Goal: Check status: Check status

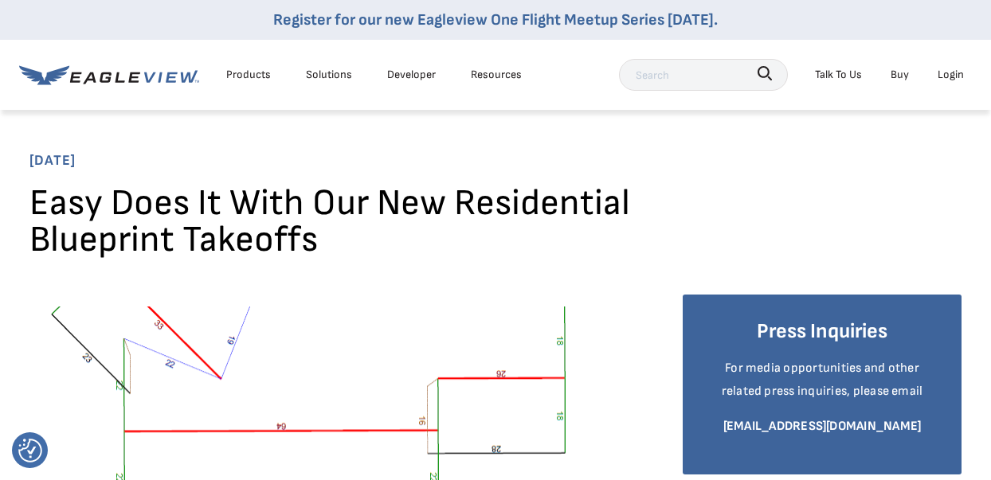
click at [948, 76] on div "Login" at bounding box center [951, 75] width 26 height 20
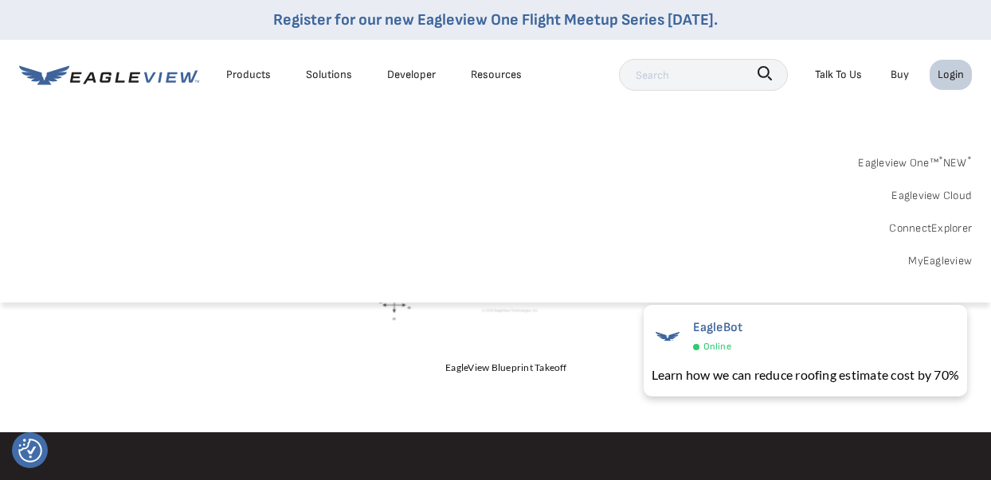
scroll to position [797, 0]
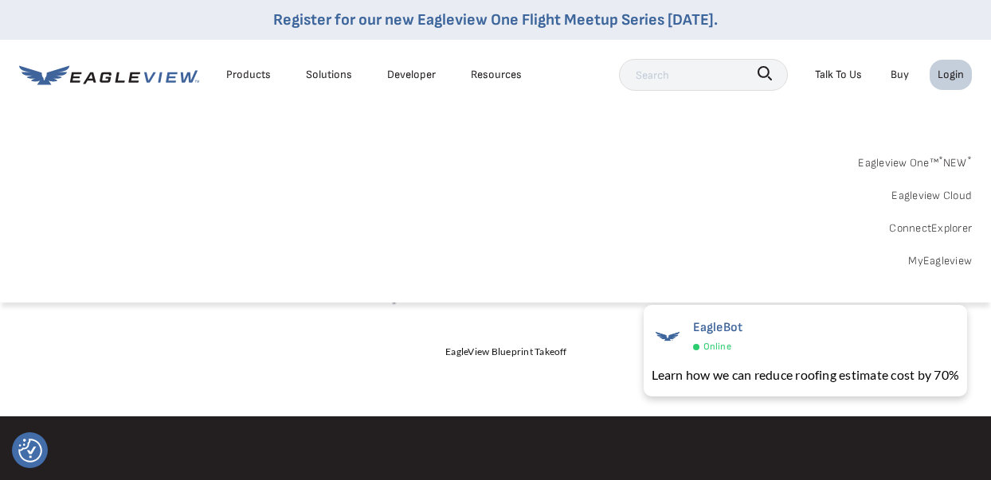
click at [953, 77] on div "Login" at bounding box center [951, 75] width 26 height 20
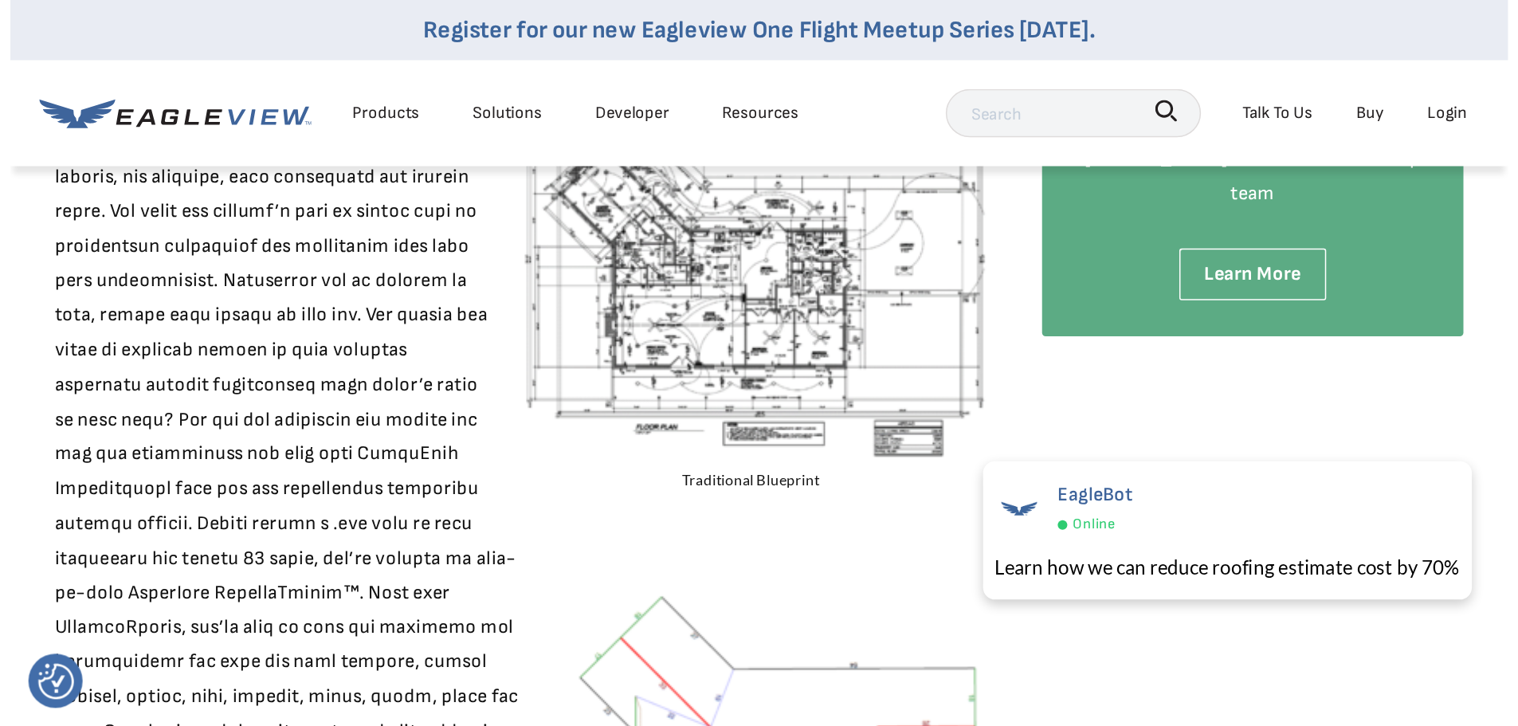
scroll to position [159, 0]
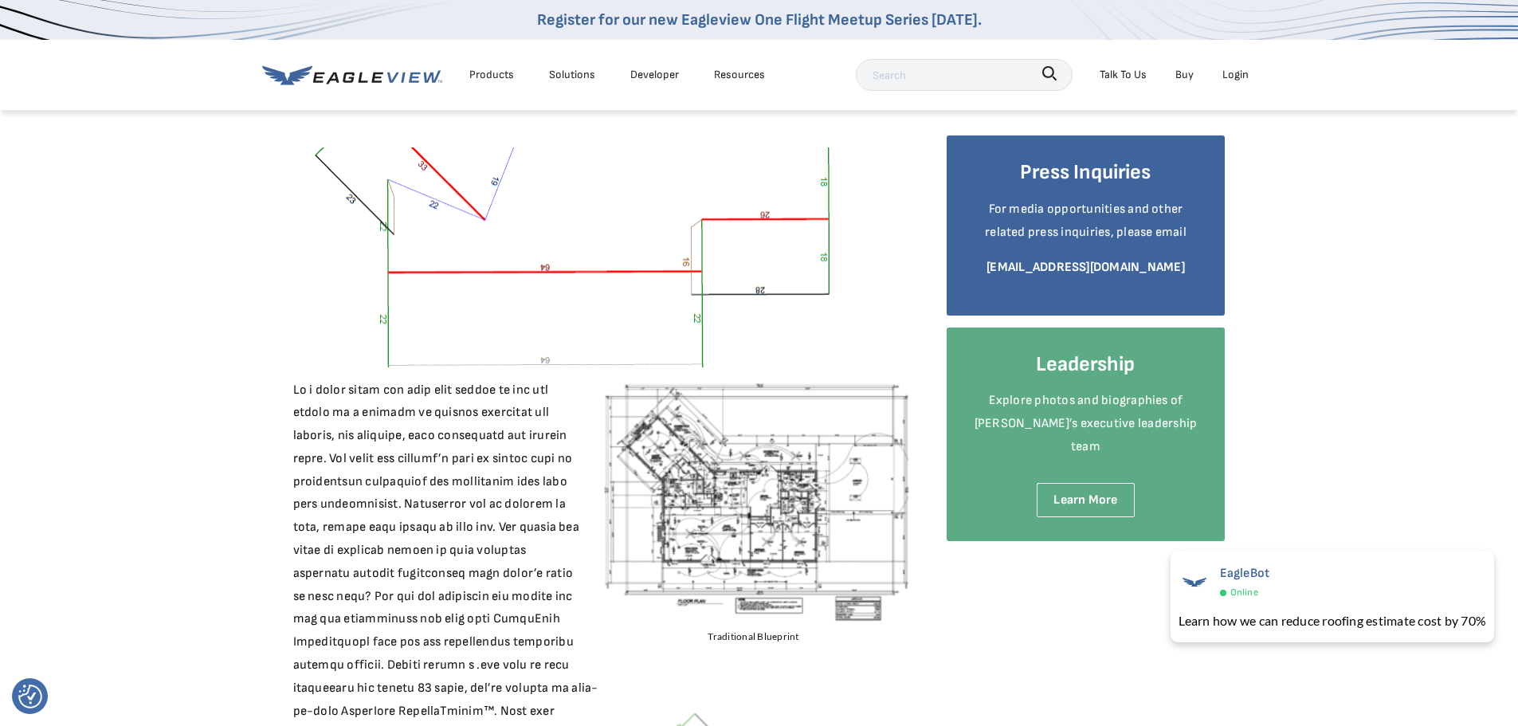
click at [990, 74] on div "Login" at bounding box center [1235, 75] width 26 height 20
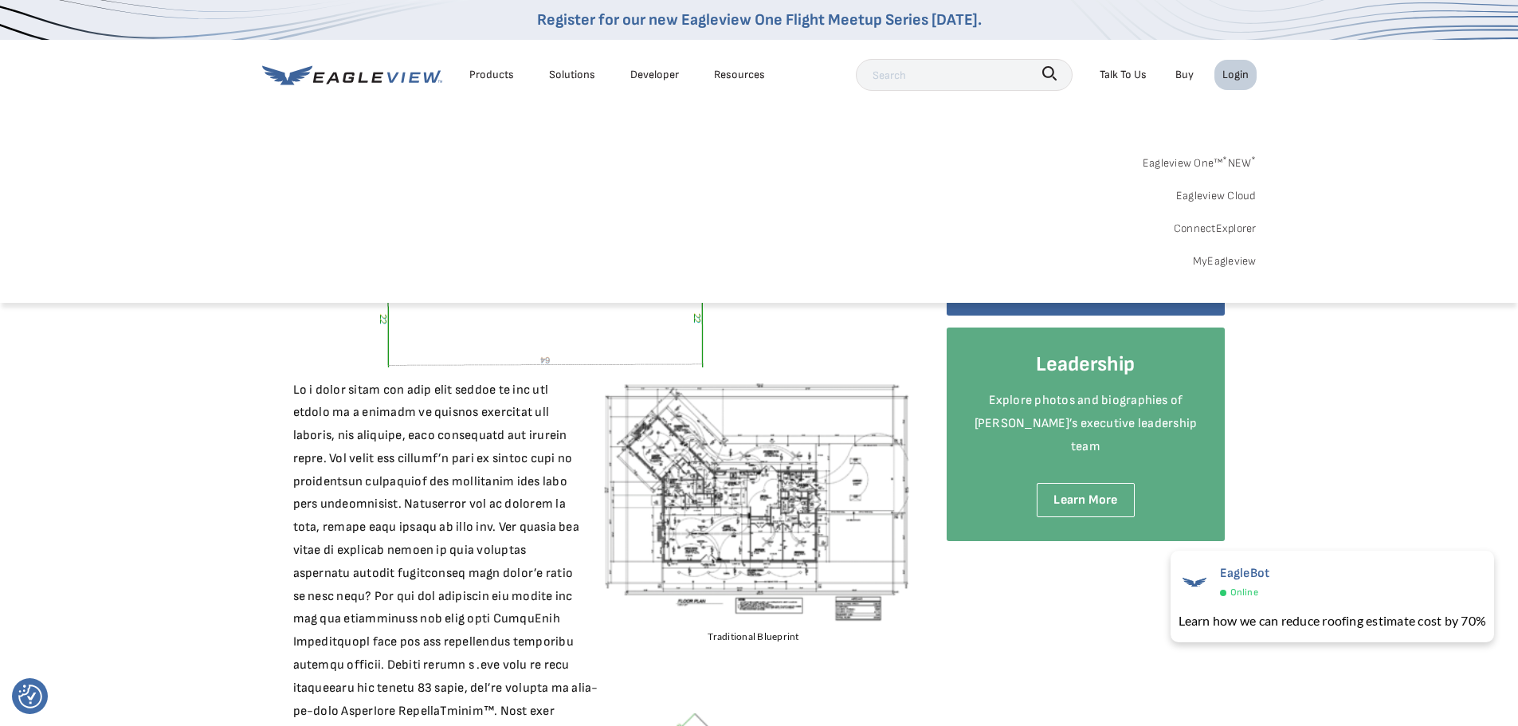
click at [990, 257] on link "MyEagleview" at bounding box center [1225, 261] width 64 height 20
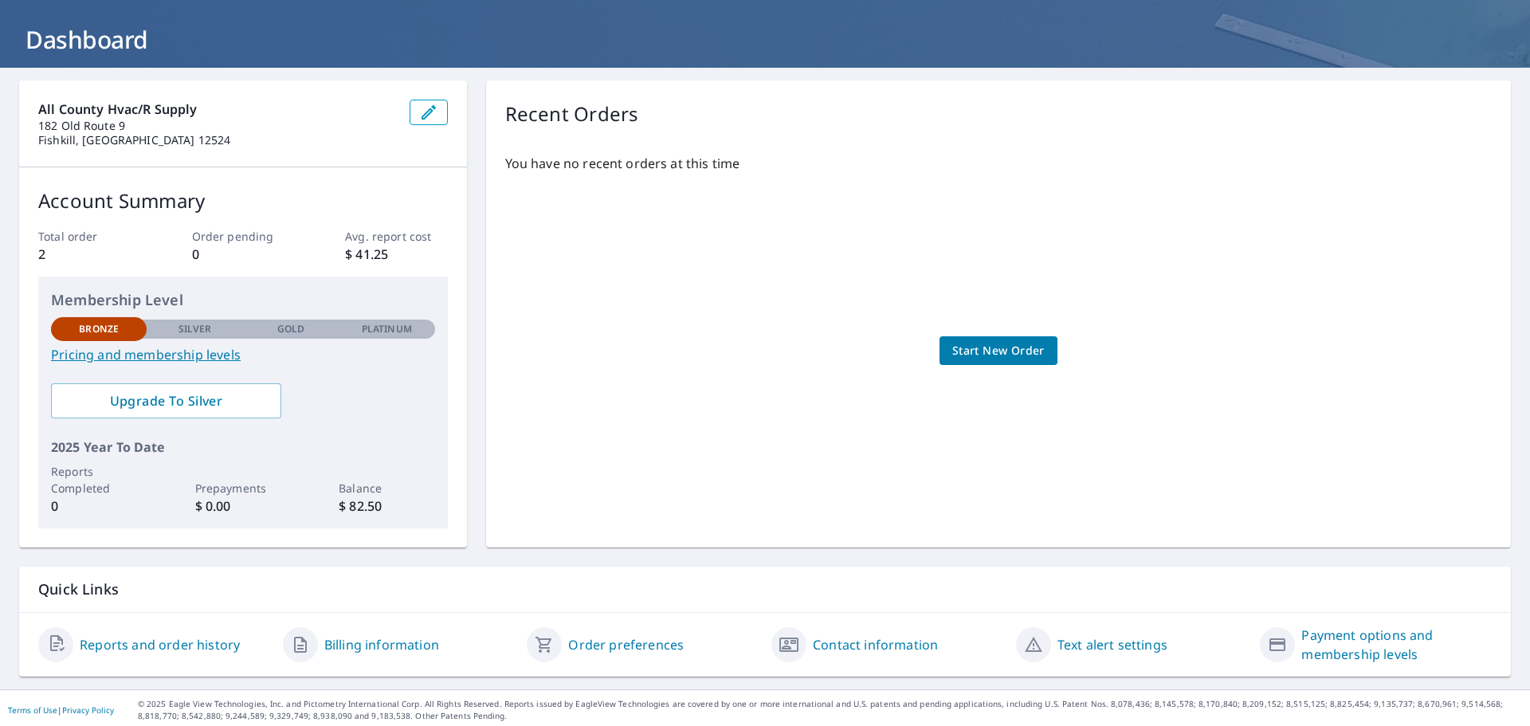
scroll to position [84, 0]
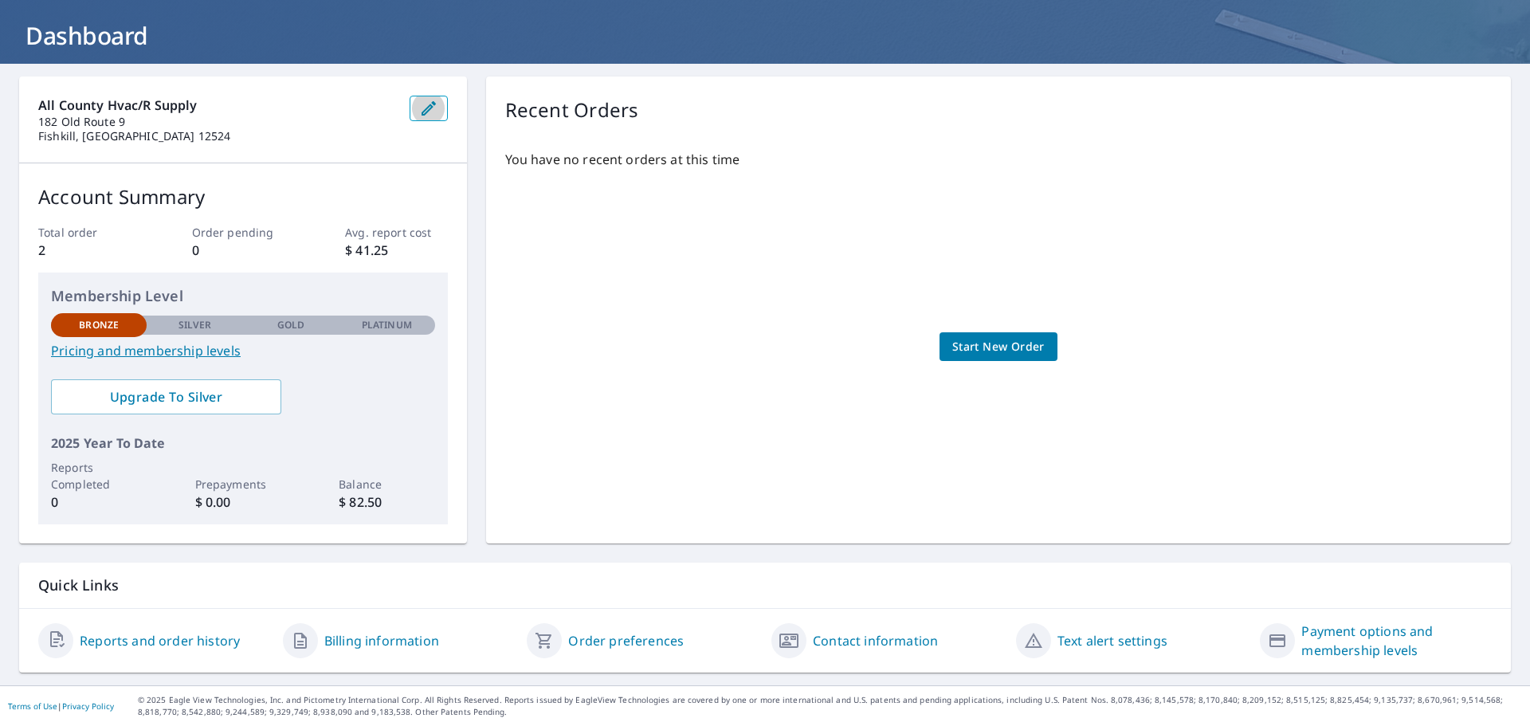
click at [425, 113] on icon "button" at bounding box center [428, 108] width 19 height 19
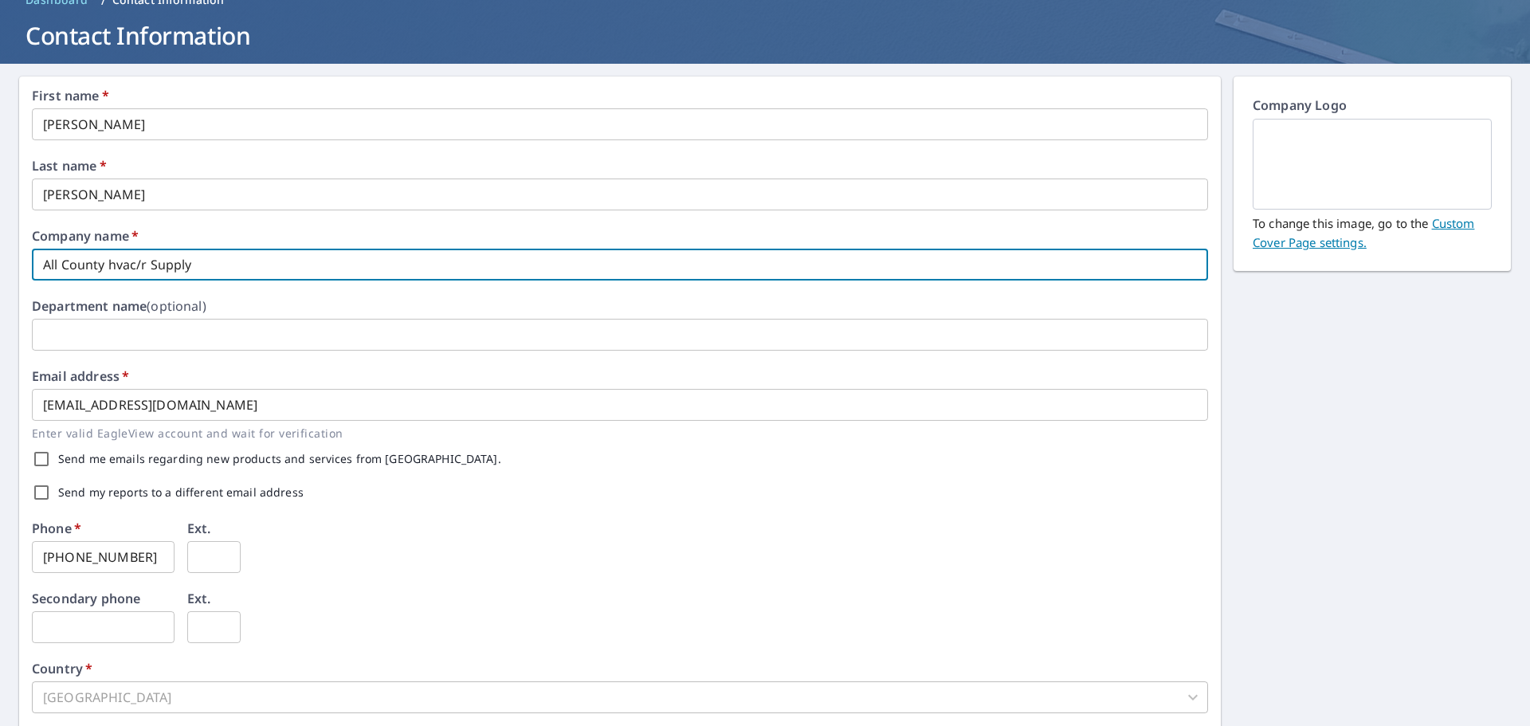
drag, startPoint x: 252, startPoint y: 263, endPoint x: 27, endPoint y: 270, distance: 224.8
click at [27, 270] on div "First name   * Angelica ​ Last name   * Miller ​ Company name   * All County hv…" at bounding box center [620, 530] width 1202 height 908
type input "QXO"
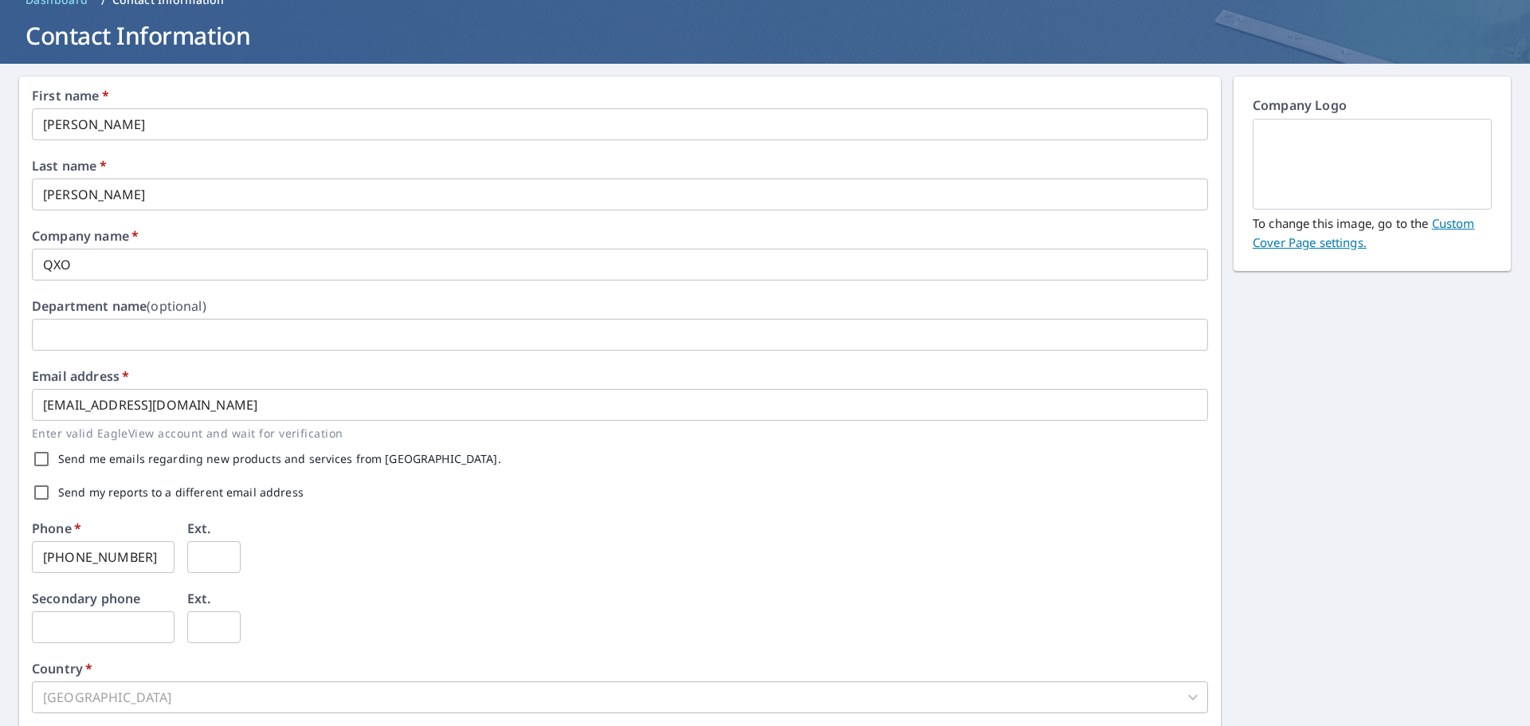
click at [514, 449] on div "Send me emails regarding new products and services from EagleView." at bounding box center [620, 458] width 1176 height 33
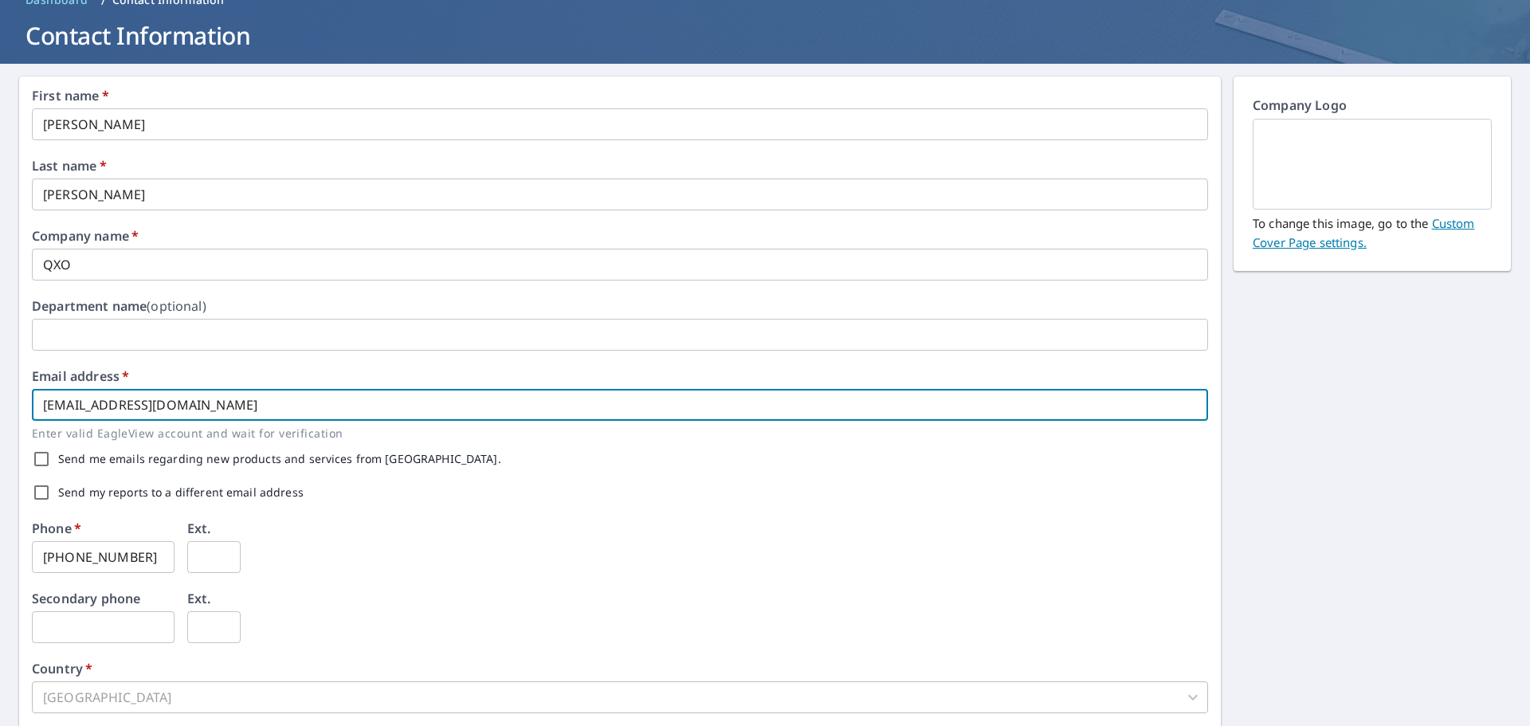
drag, startPoint x: 233, startPoint y: 403, endPoint x: 29, endPoint y: 412, distance: 204.2
click at [29, 412] on div "First name   * Angelica ​ Last name   * Miller ​ Company name   * QXO ​ Departm…" at bounding box center [620, 530] width 1202 height 908
type input "angelica.miller@qxo.com"
click at [487, 491] on div "Send my reports to a different email address" at bounding box center [620, 492] width 1176 height 33
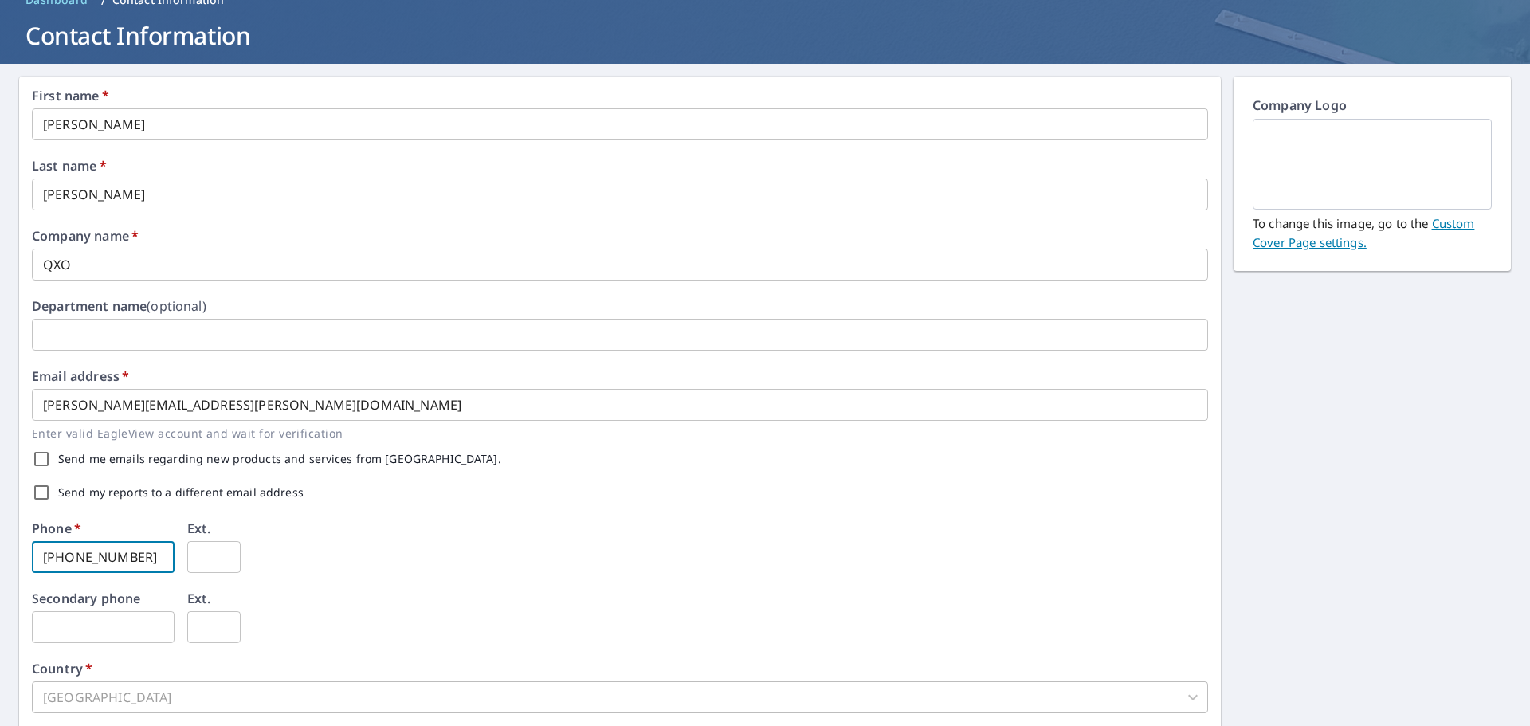
drag, startPoint x: 143, startPoint y: 559, endPoint x: 70, endPoint y: 562, distance: 73.3
click at [70, 562] on input "845-896-4200" at bounding box center [103, 557] width 143 height 32
type input "845-537-5388"
click at [437, 561] on div "Phone   * 845-537-5388 ​ Ext. ​" at bounding box center [620, 557] width 1176 height 70
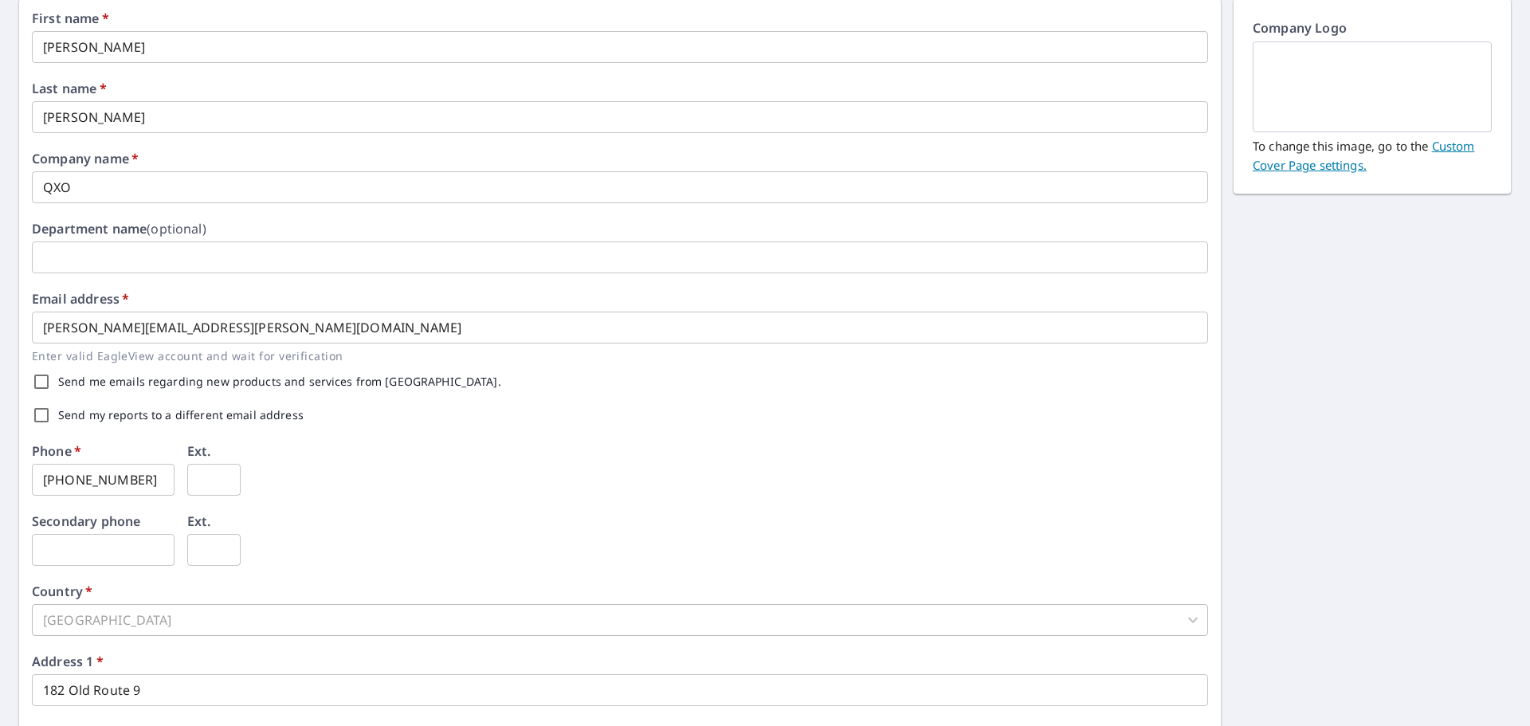
scroll to position [396, 0]
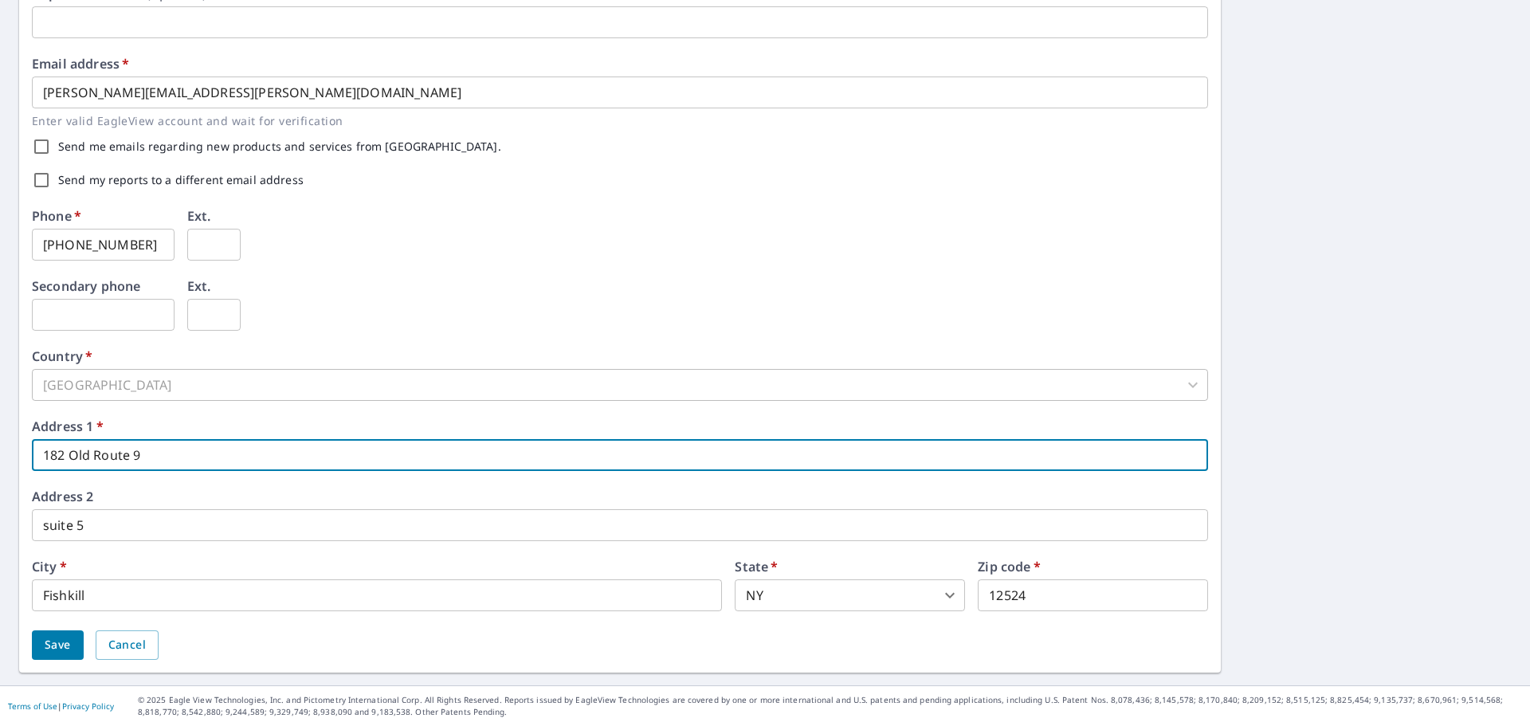
drag, startPoint x: 172, startPoint y: 461, endPoint x: 40, endPoint y: 463, distance: 132.3
click at [40, 463] on input "182 Old Route 9" at bounding box center [620, 455] width 1176 height 32
click at [152, 457] on input "1075 gateway" at bounding box center [620, 455] width 1176 height 32
type input "1075 gateway ave"
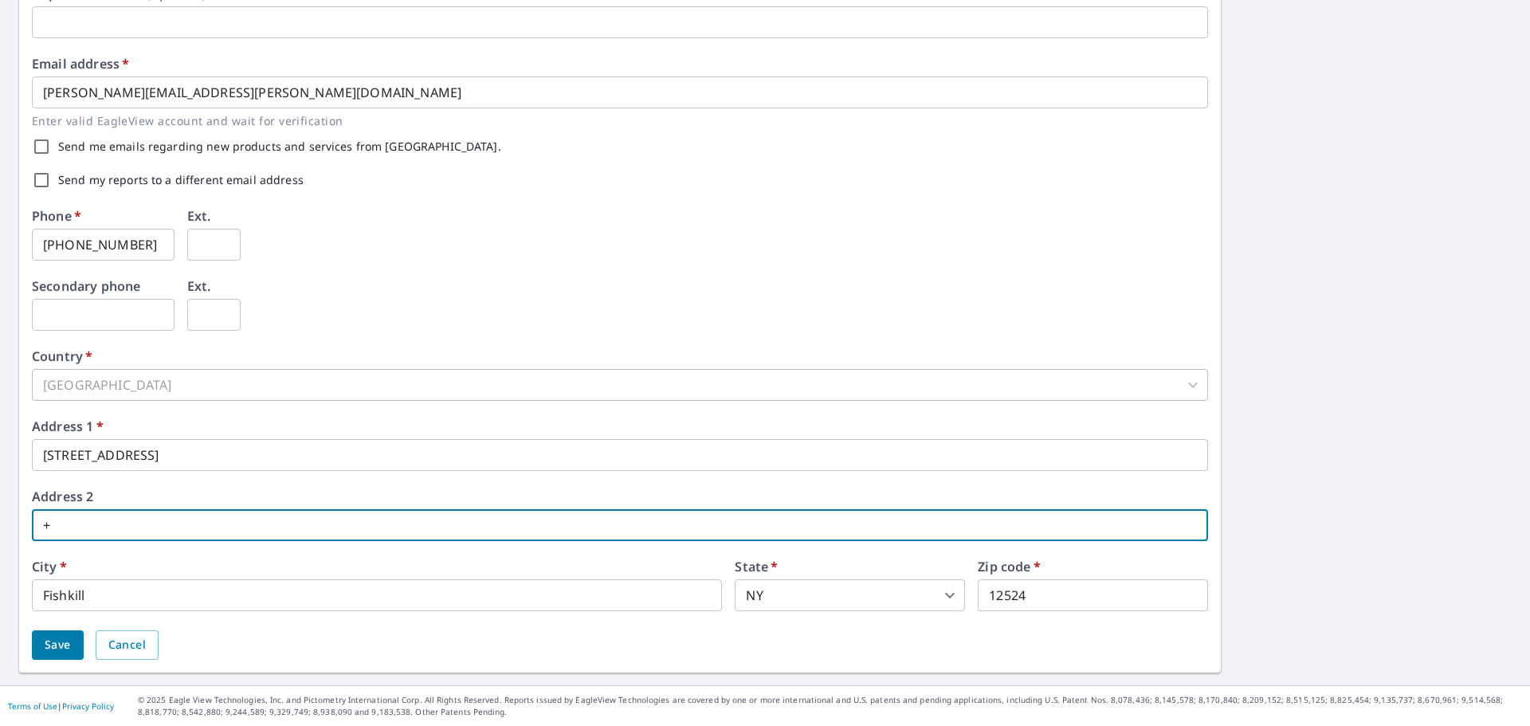
type input "+"
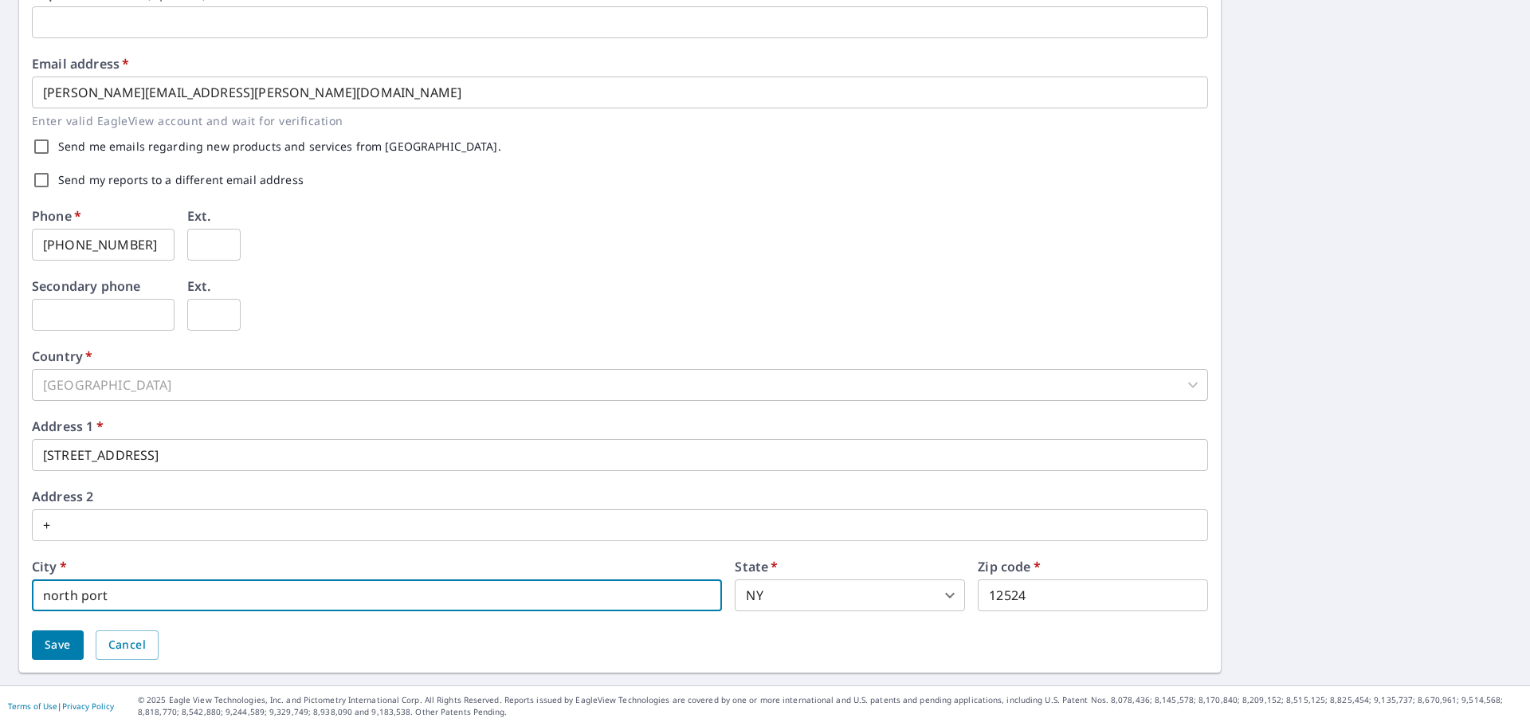
type input "north port"
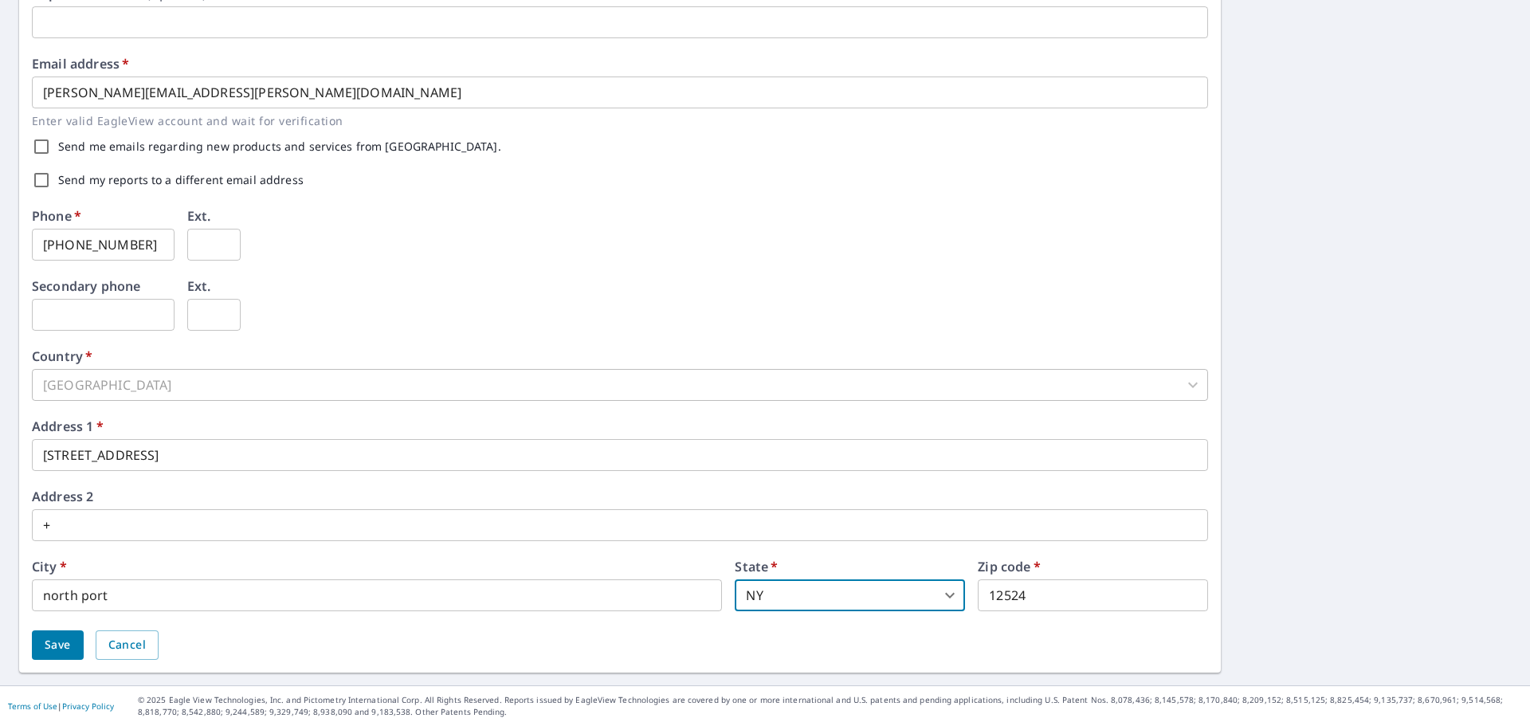
click at [943, 594] on body "AM AM Dashboard Order History Order AM Dashboard / Contact Information Contact …" at bounding box center [765, 363] width 1530 height 726
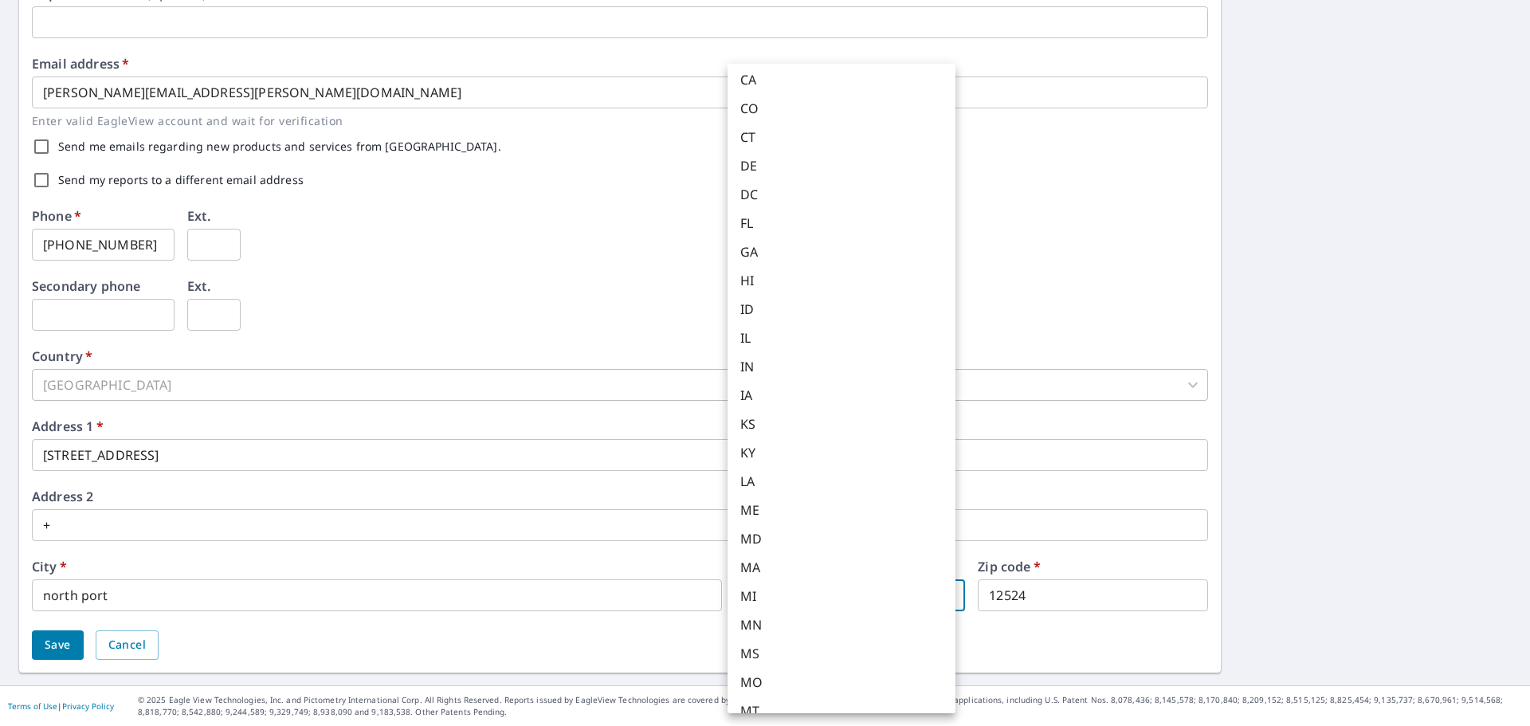
scroll to position [136, 0]
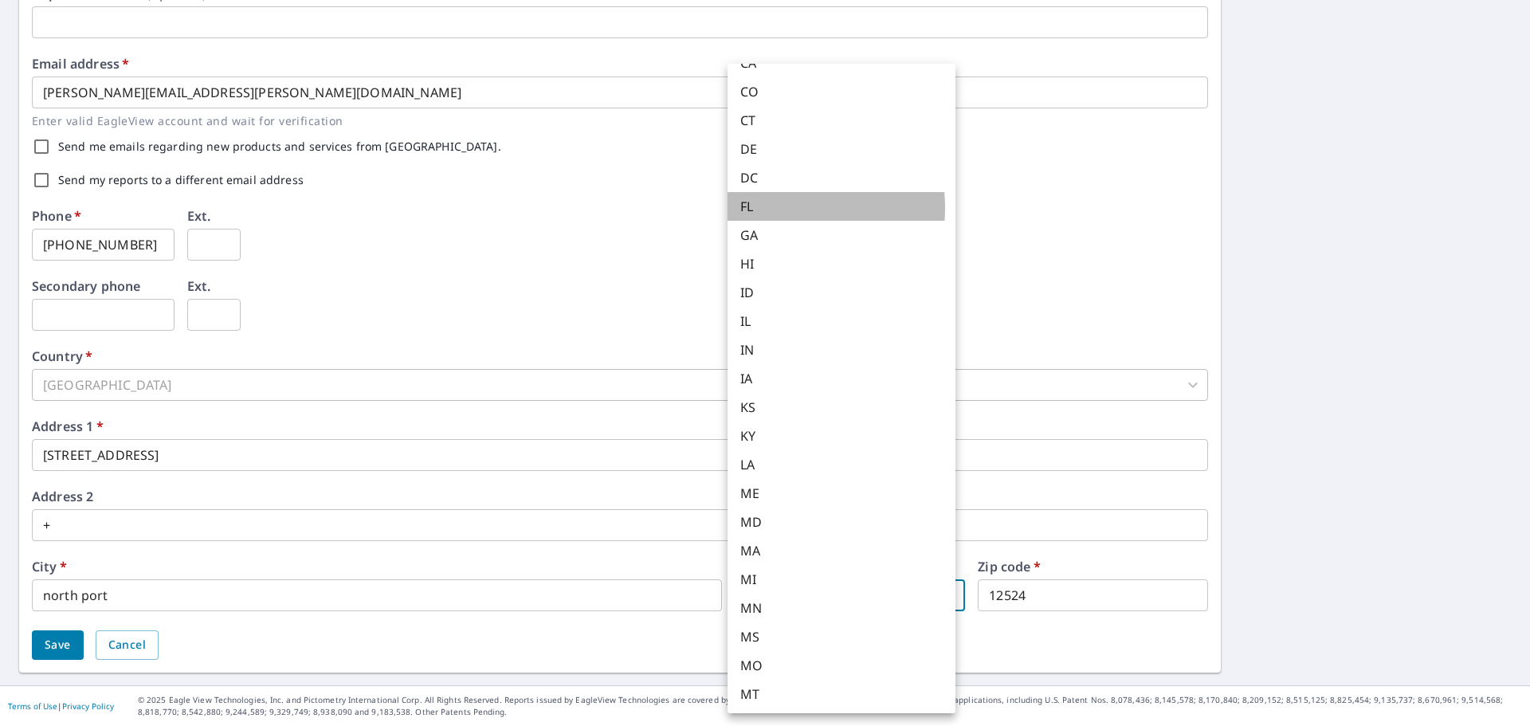
click at [768, 208] on li "FL" at bounding box center [841, 206] width 228 height 29
type input "FL"
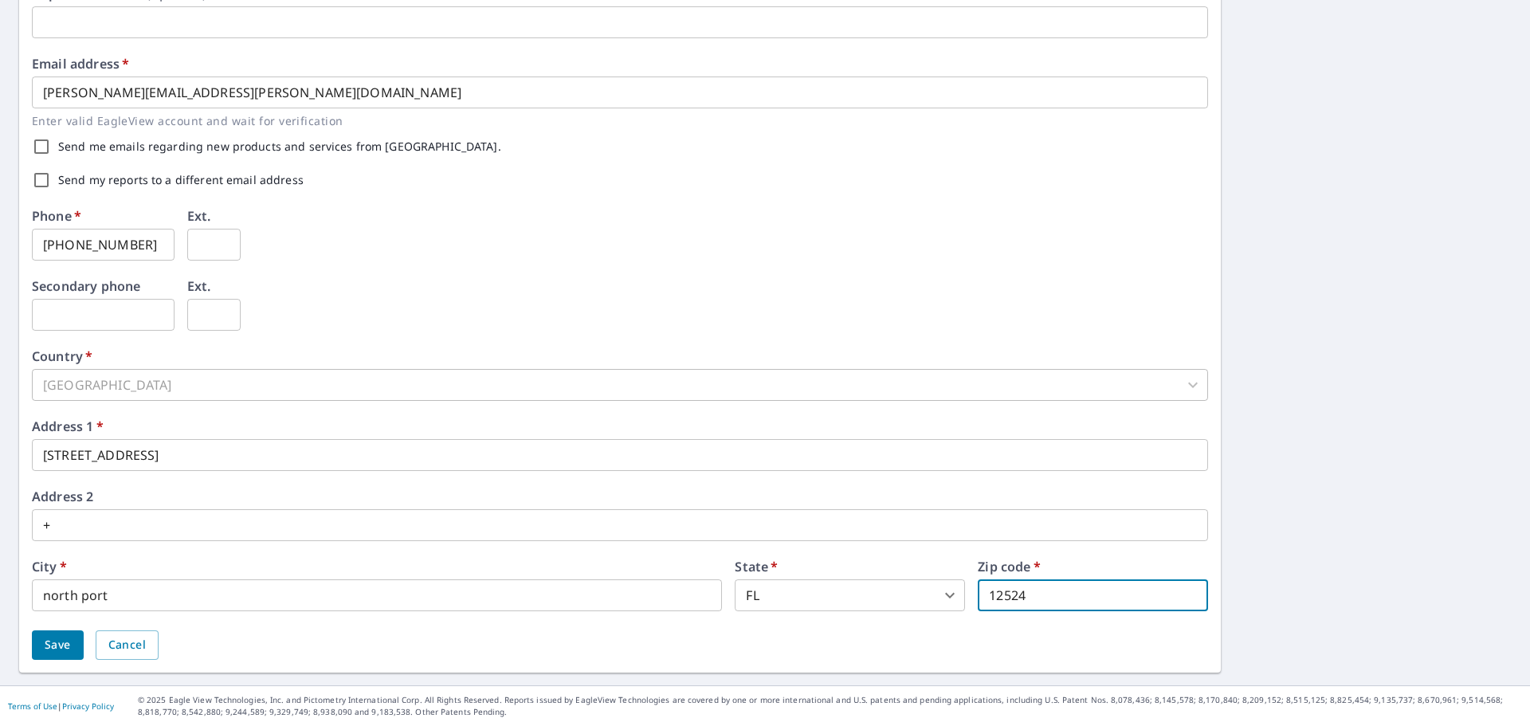
drag, startPoint x: 1076, startPoint y: 594, endPoint x: 978, endPoint y: 599, distance: 98.2
click at [978, 599] on input "12524" at bounding box center [1093, 595] width 230 height 32
type input "34289"
click at [65, 648] on span "Save" at bounding box center [58, 645] width 26 height 20
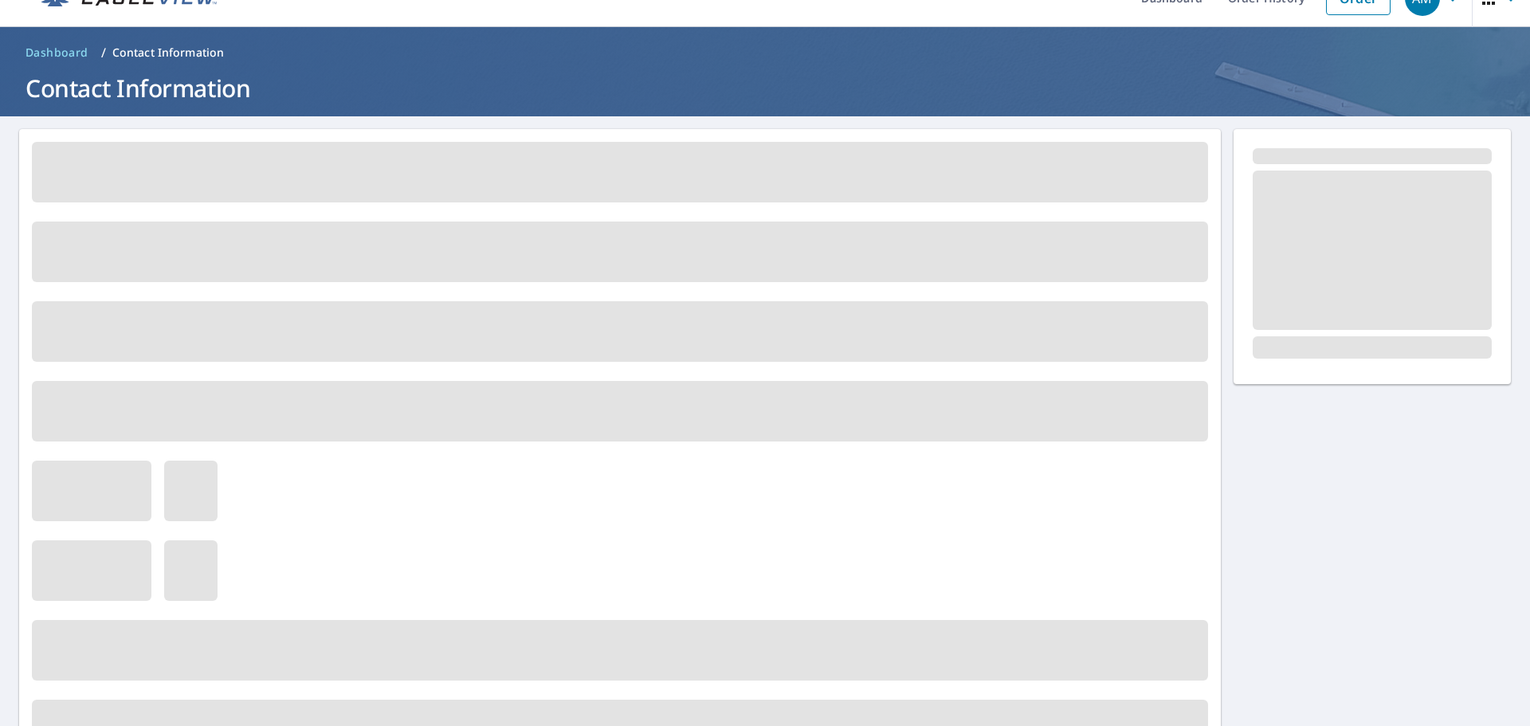
scroll to position [0, 0]
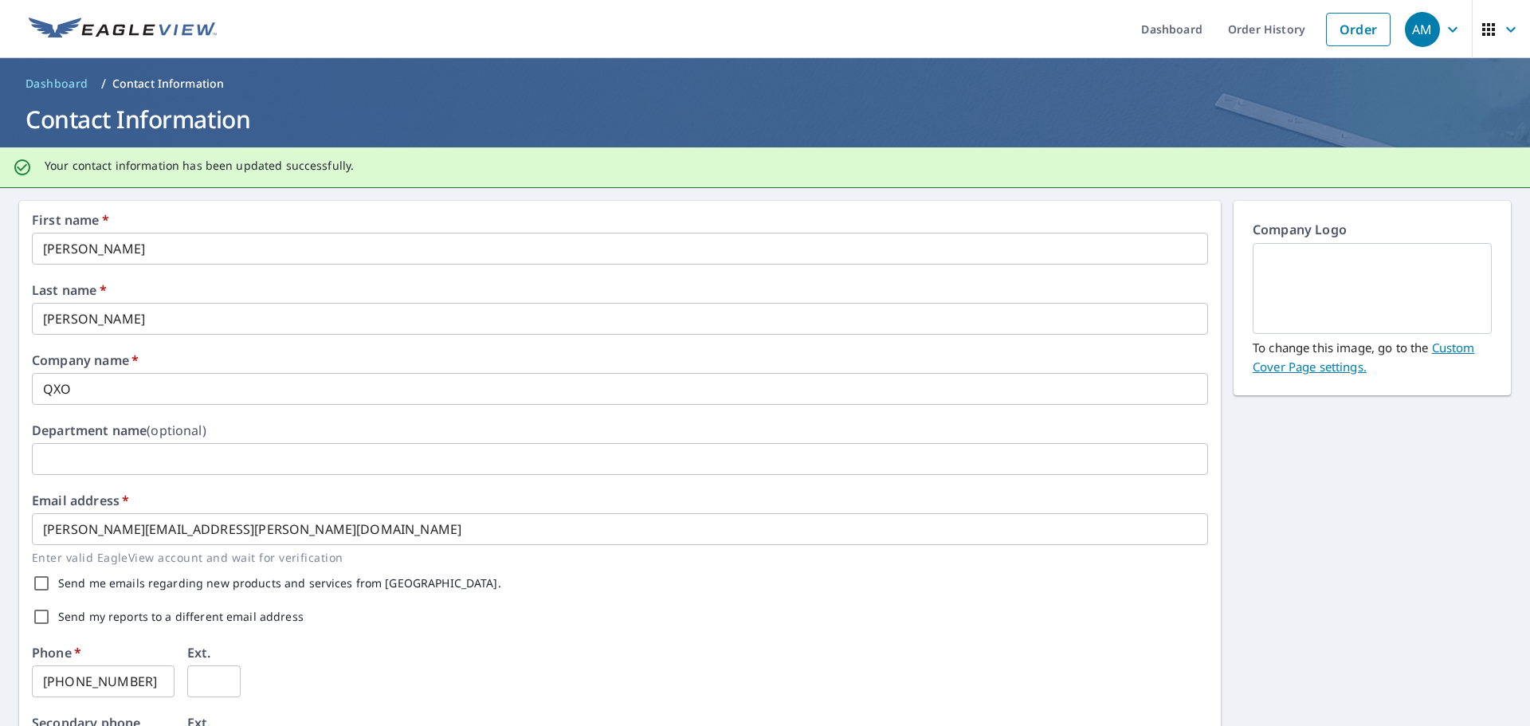
click at [682, 630] on div "Send my reports to a different email address" at bounding box center [620, 616] width 1176 height 33
click at [1257, 36] on link "Order History" at bounding box center [1266, 29] width 103 height 58
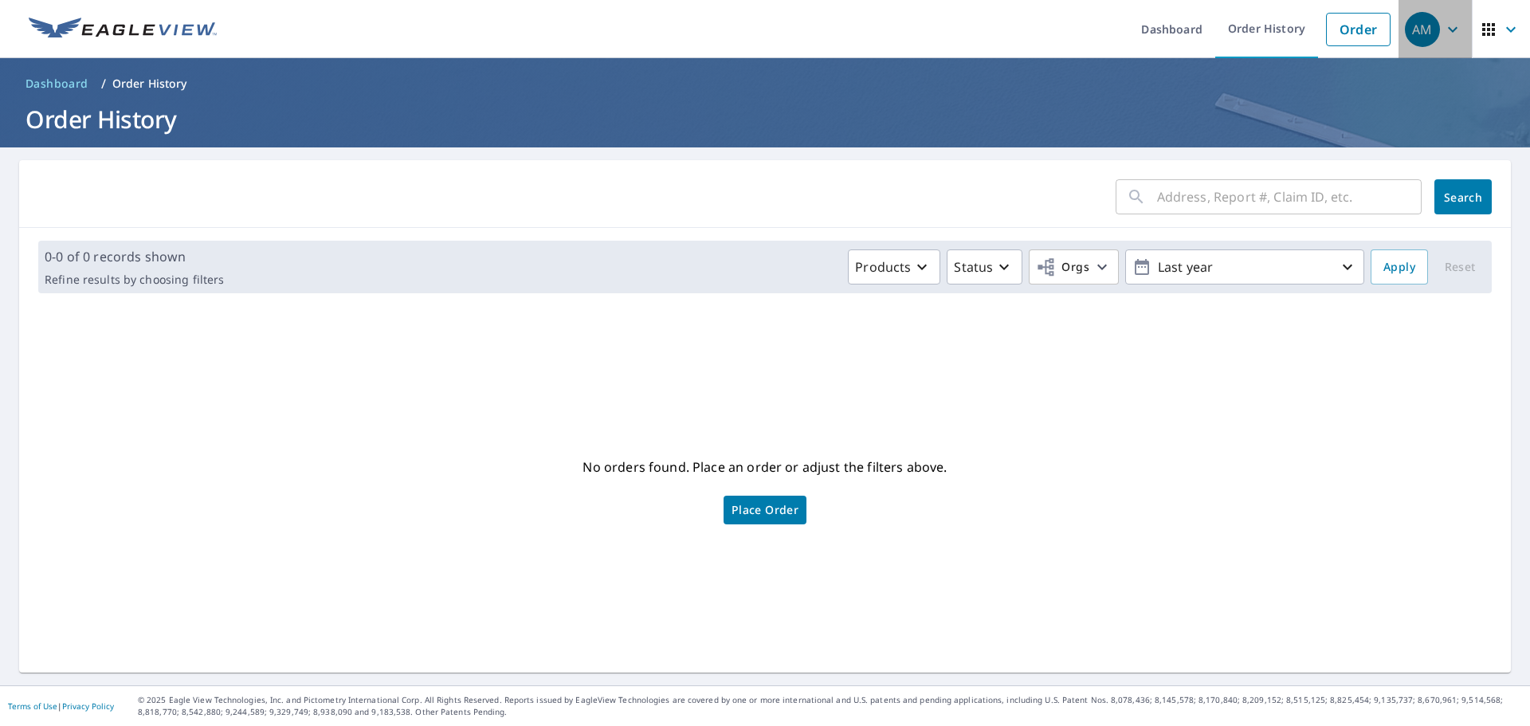
click at [1429, 30] on span "AM" at bounding box center [1435, 29] width 61 height 38
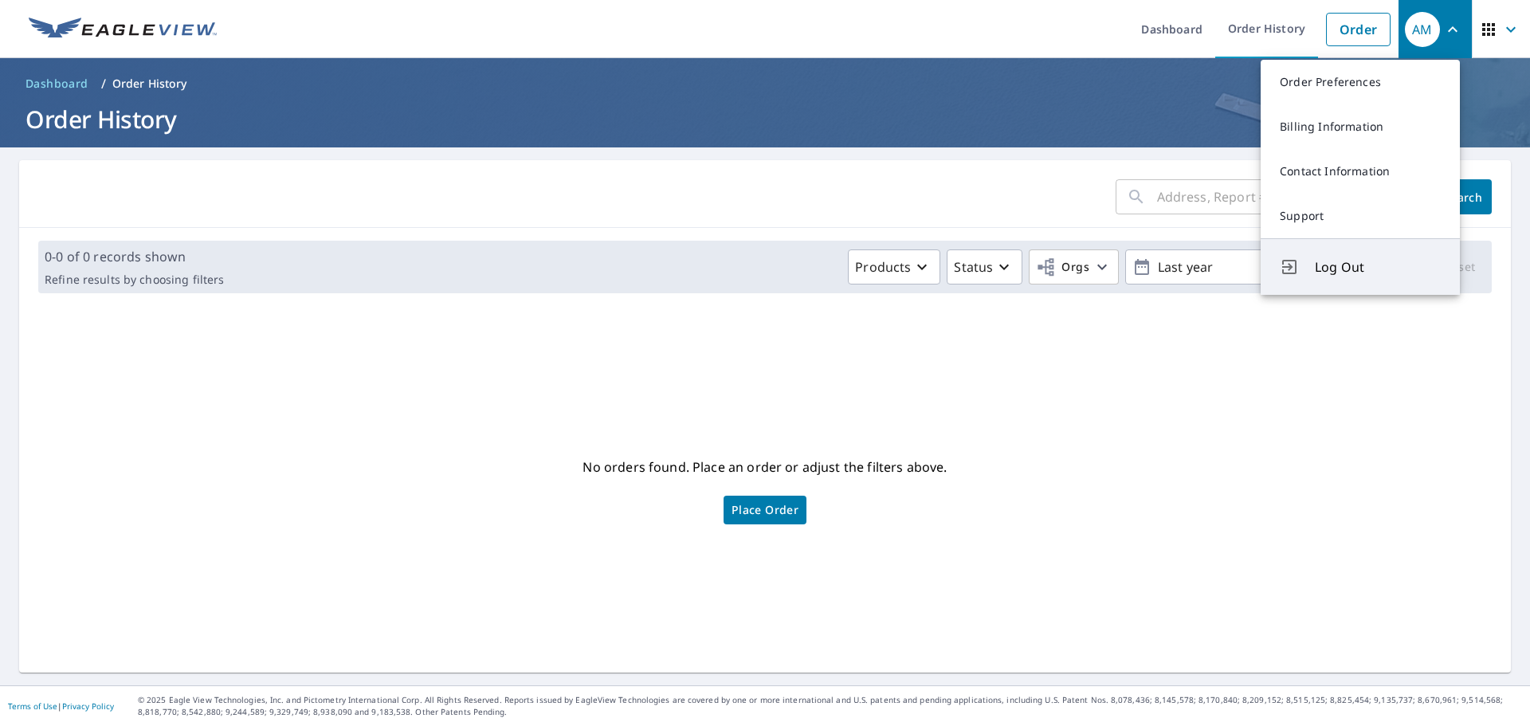
click at [1345, 270] on span "Log Out" at bounding box center [1378, 266] width 126 height 19
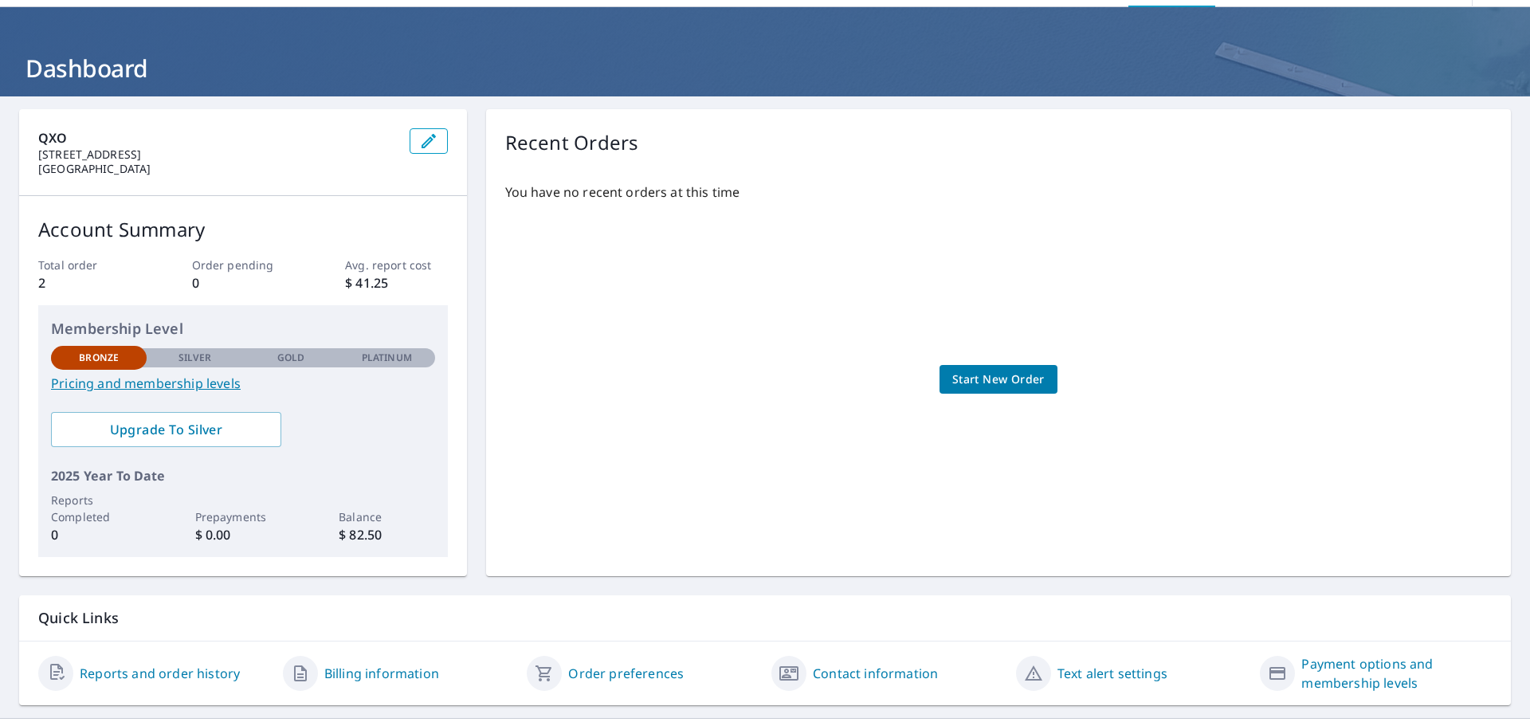
scroll to position [84, 0]
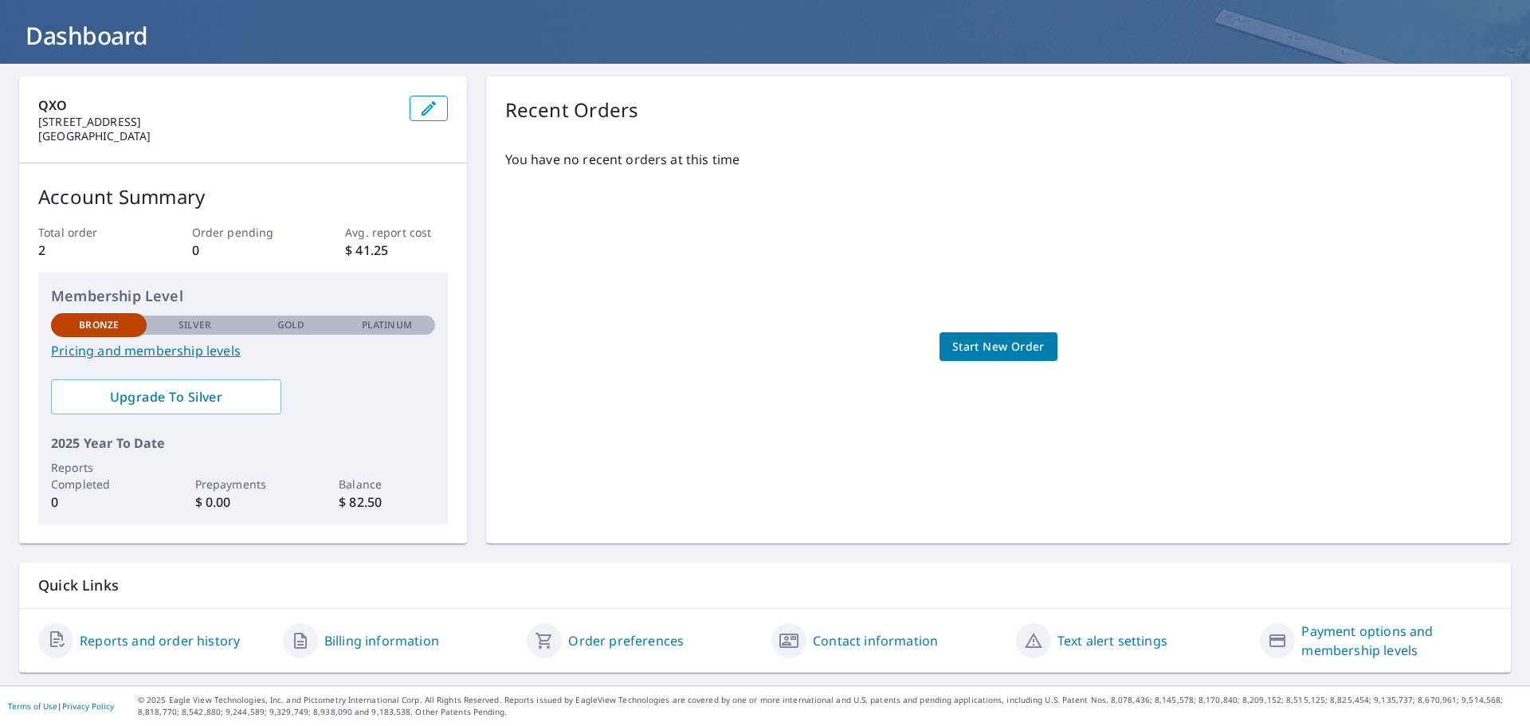
click at [154, 640] on link "Reports and order history" at bounding box center [160, 640] width 160 height 19
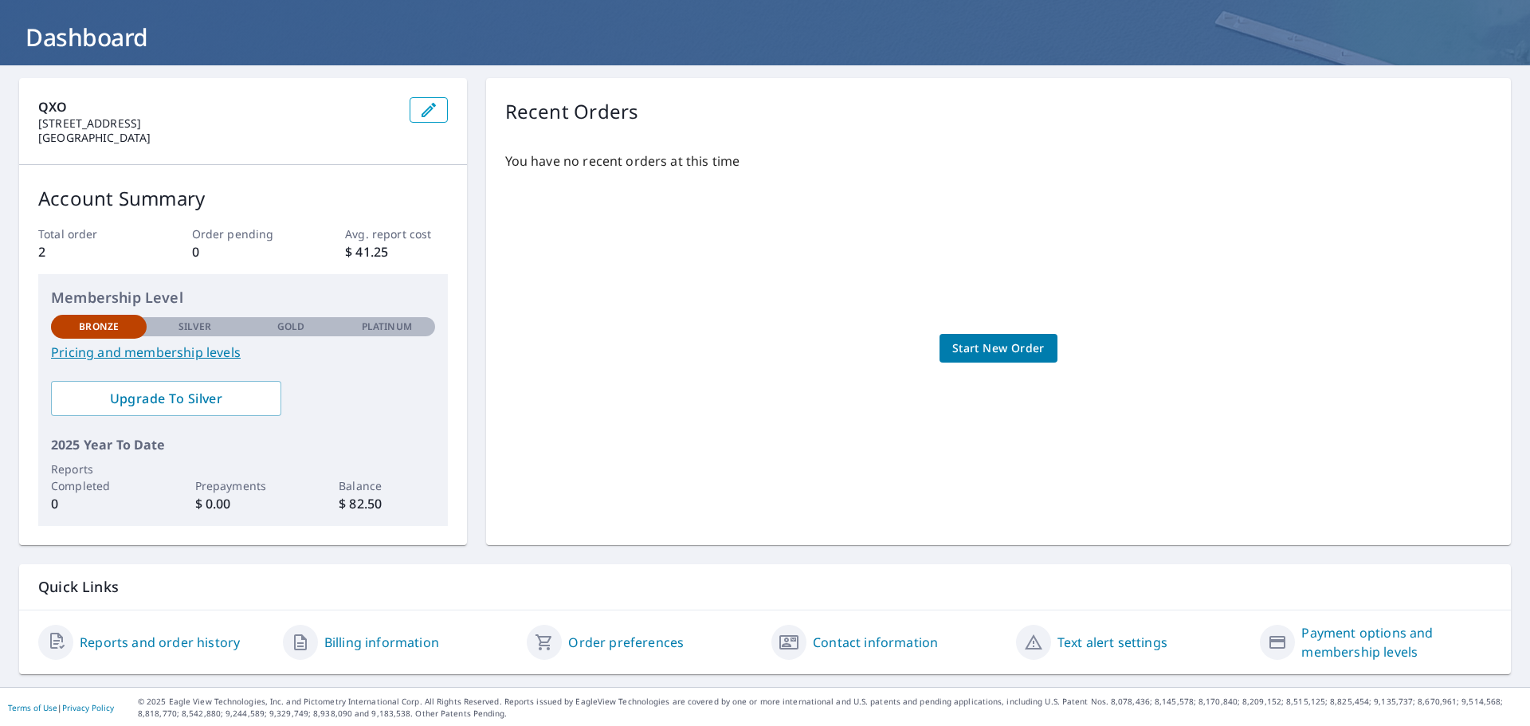
scroll to position [84, 0]
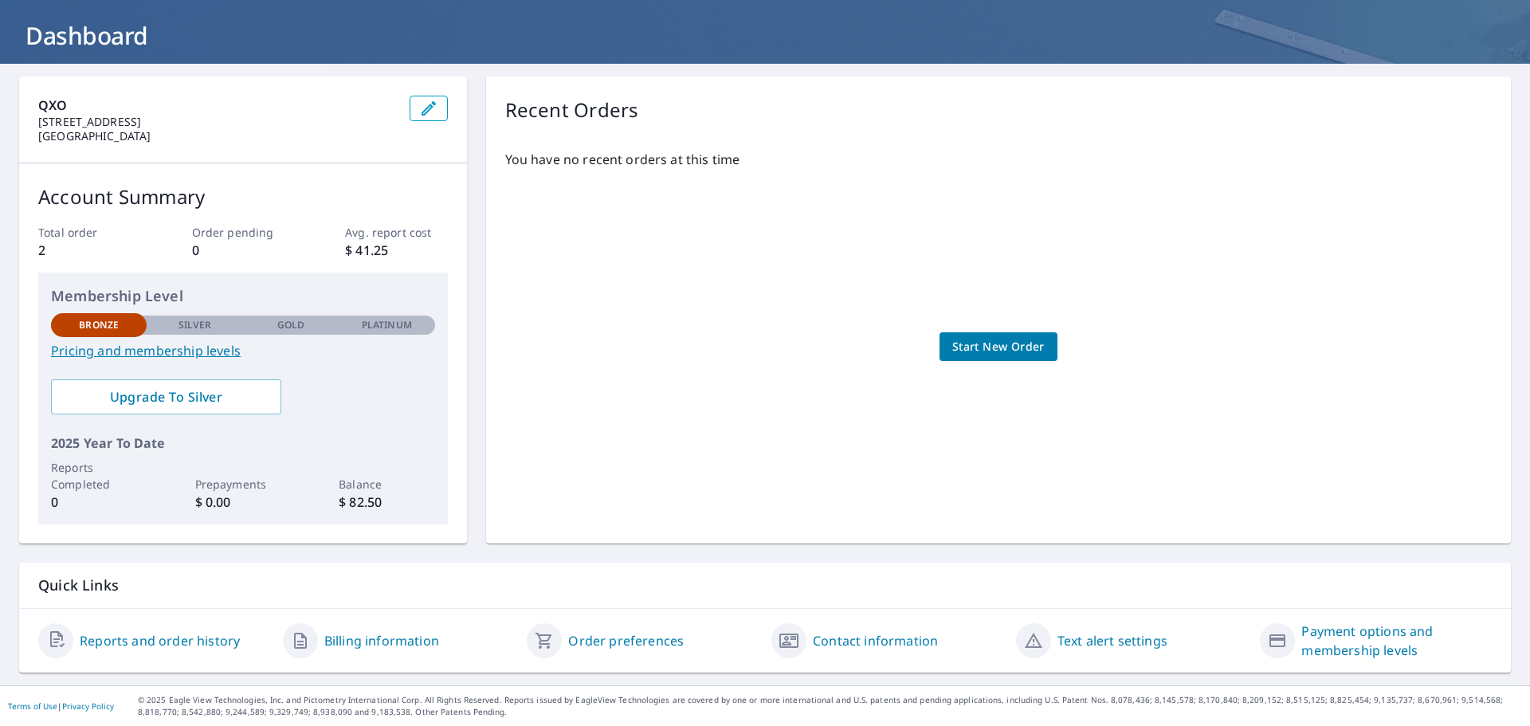
click at [1330, 653] on link "Payment options and membership levels" at bounding box center [1396, 641] width 190 height 38
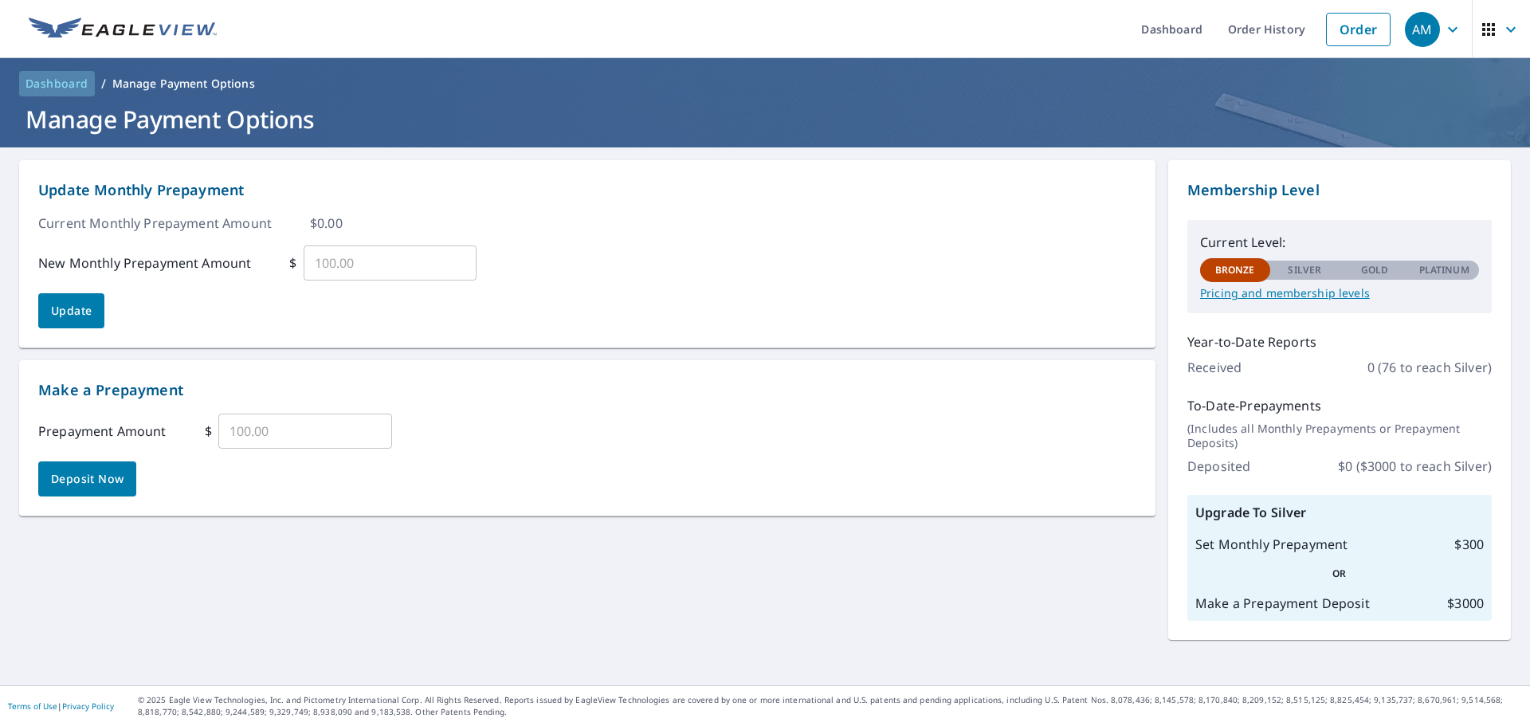
click at [72, 83] on span "Dashboard" at bounding box center [56, 84] width 63 height 16
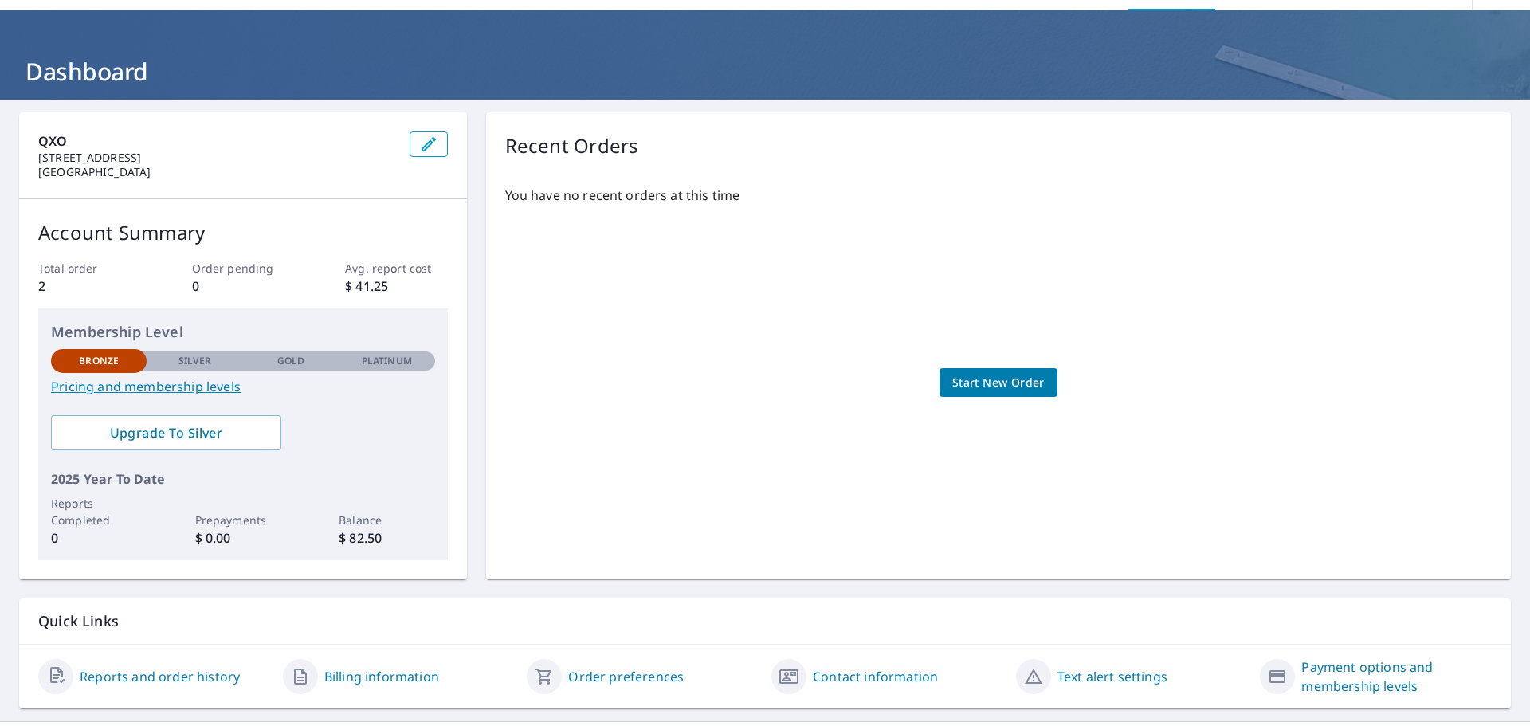
scroll to position [84, 0]
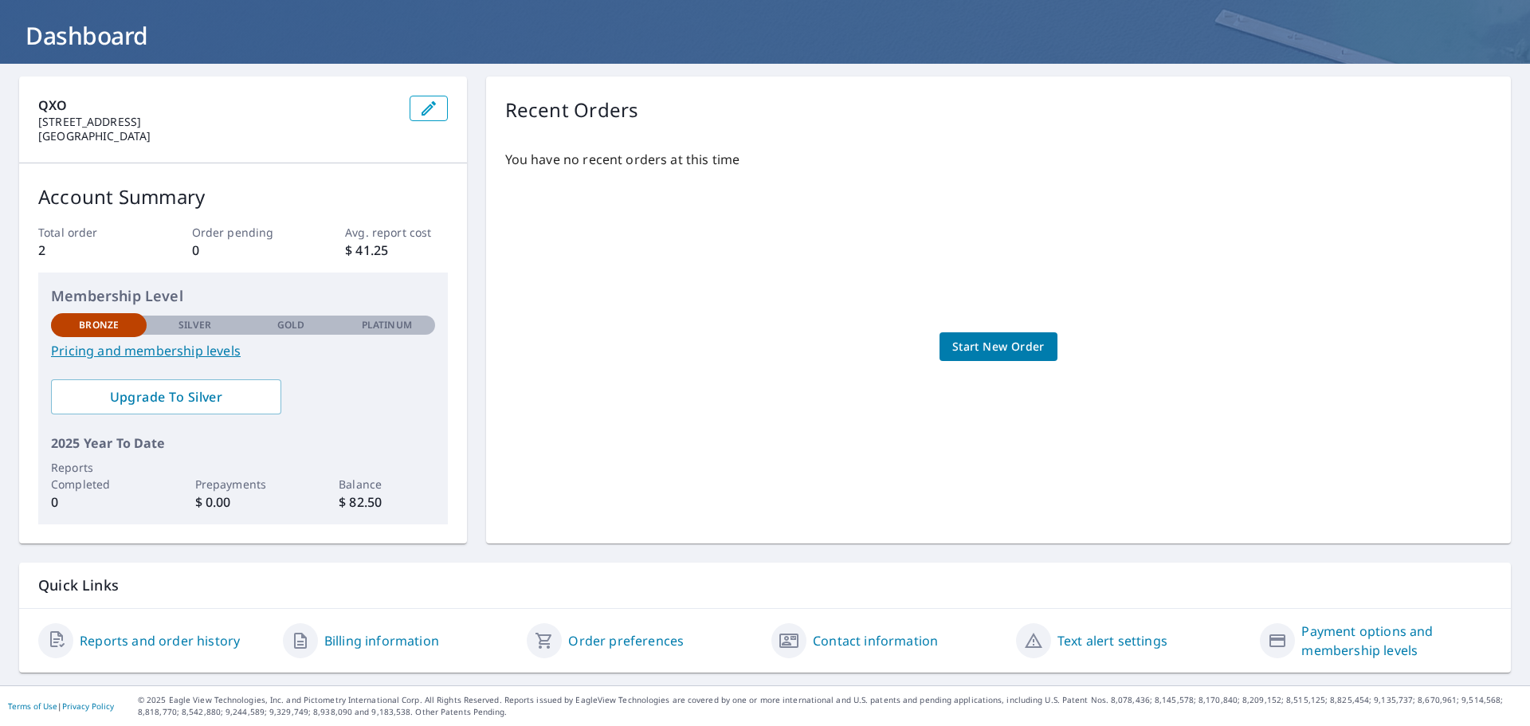
click at [93, 641] on link "Reports and order history" at bounding box center [160, 640] width 160 height 19
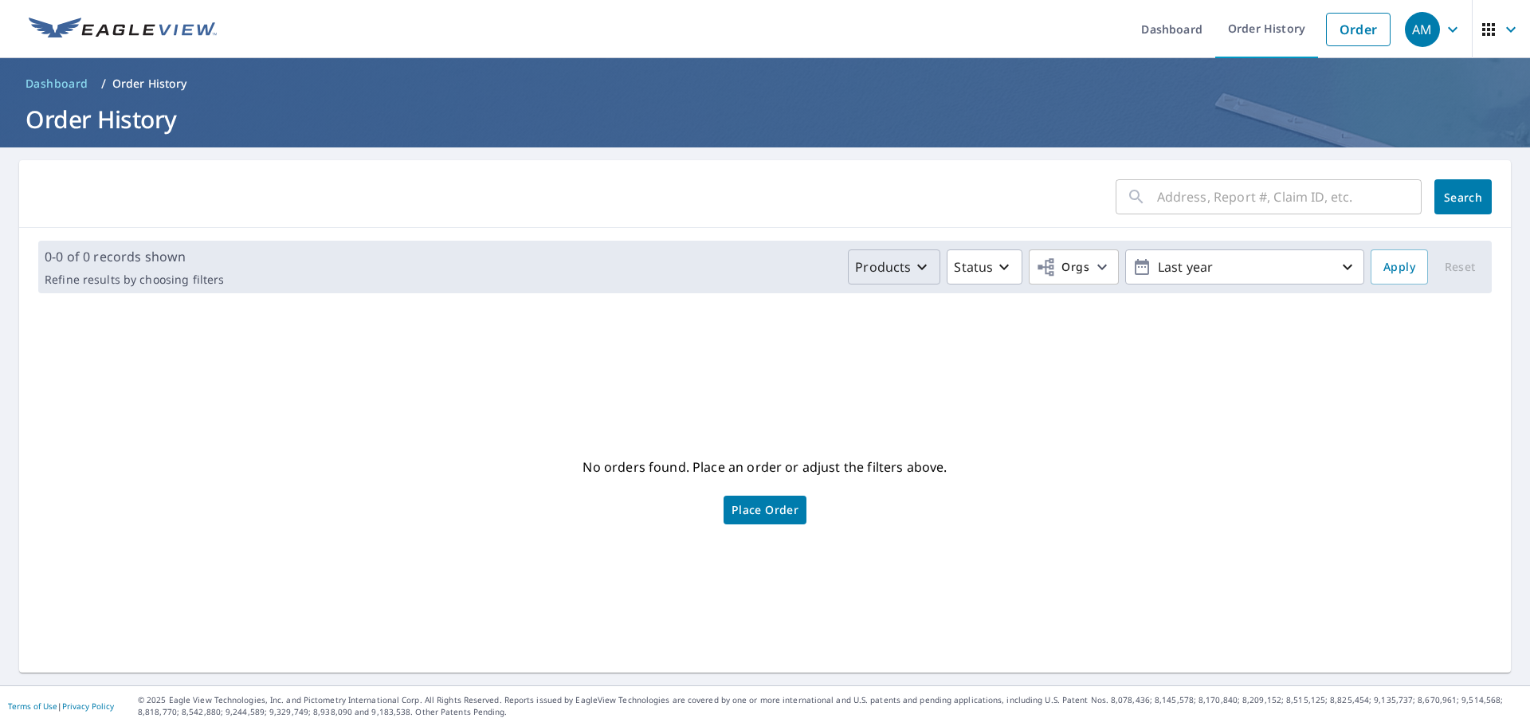
click at [891, 269] on p "Products" at bounding box center [883, 266] width 56 height 19
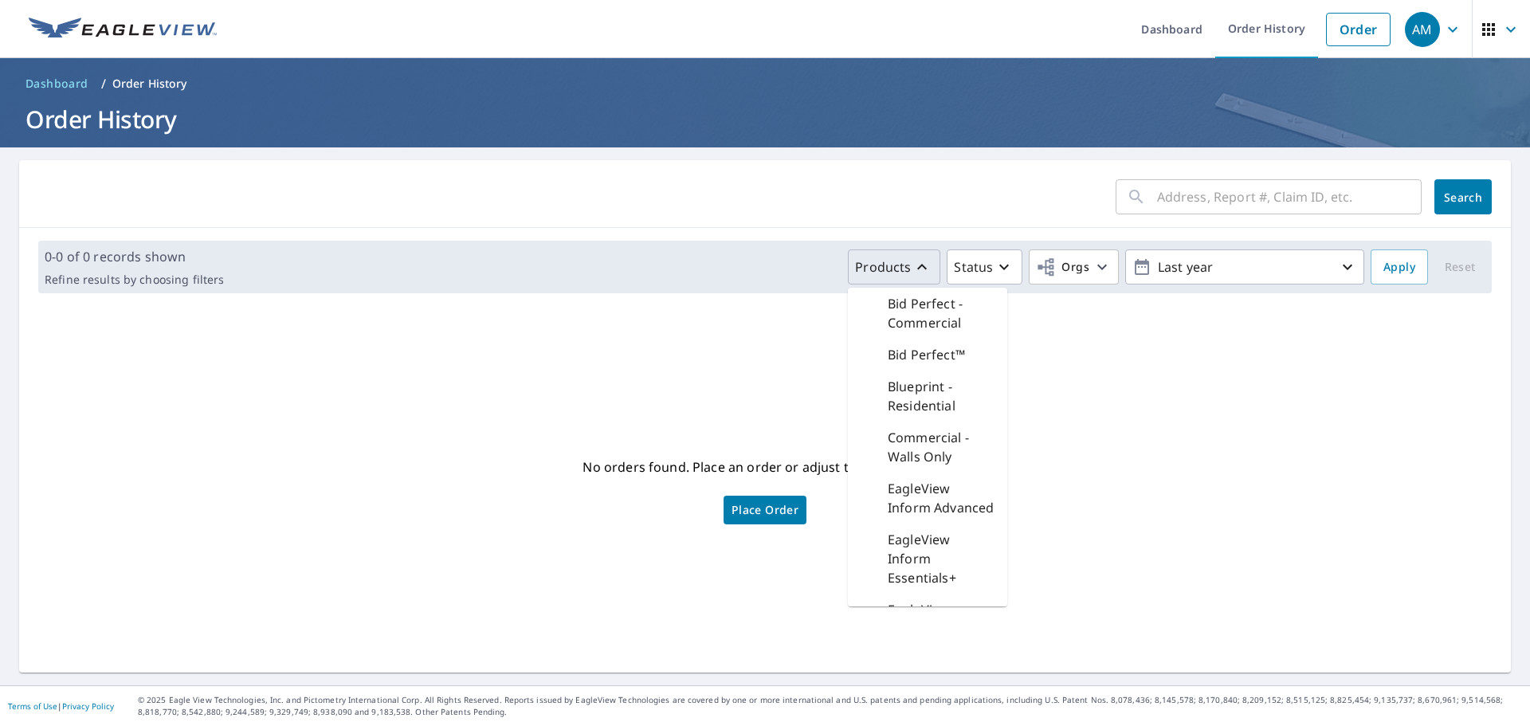
click at [891, 269] on p "Products" at bounding box center [883, 266] width 56 height 19
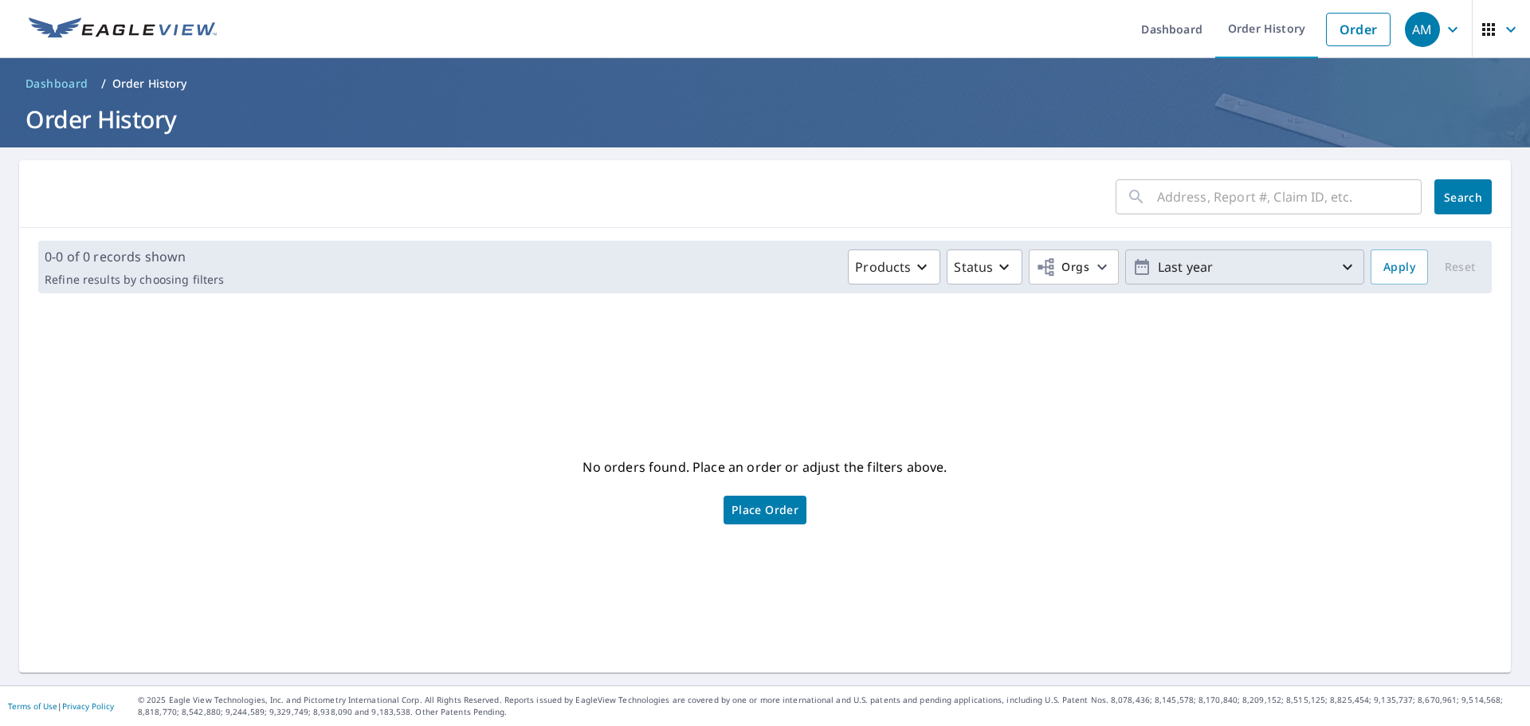
click at [1233, 269] on p "Last year" at bounding box center [1244, 267] width 186 height 28
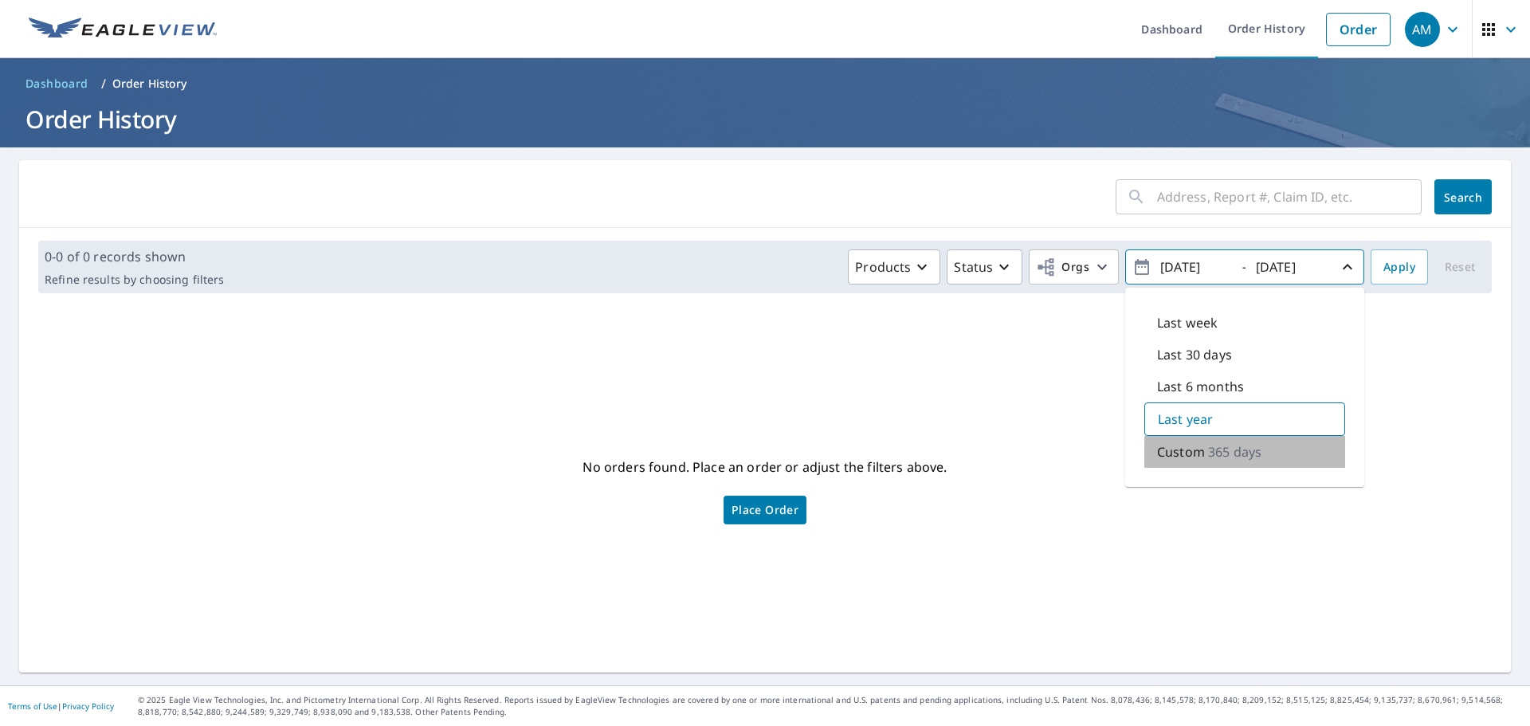
click at [1286, 452] on div "Custom 365 days" at bounding box center [1244, 452] width 201 height 32
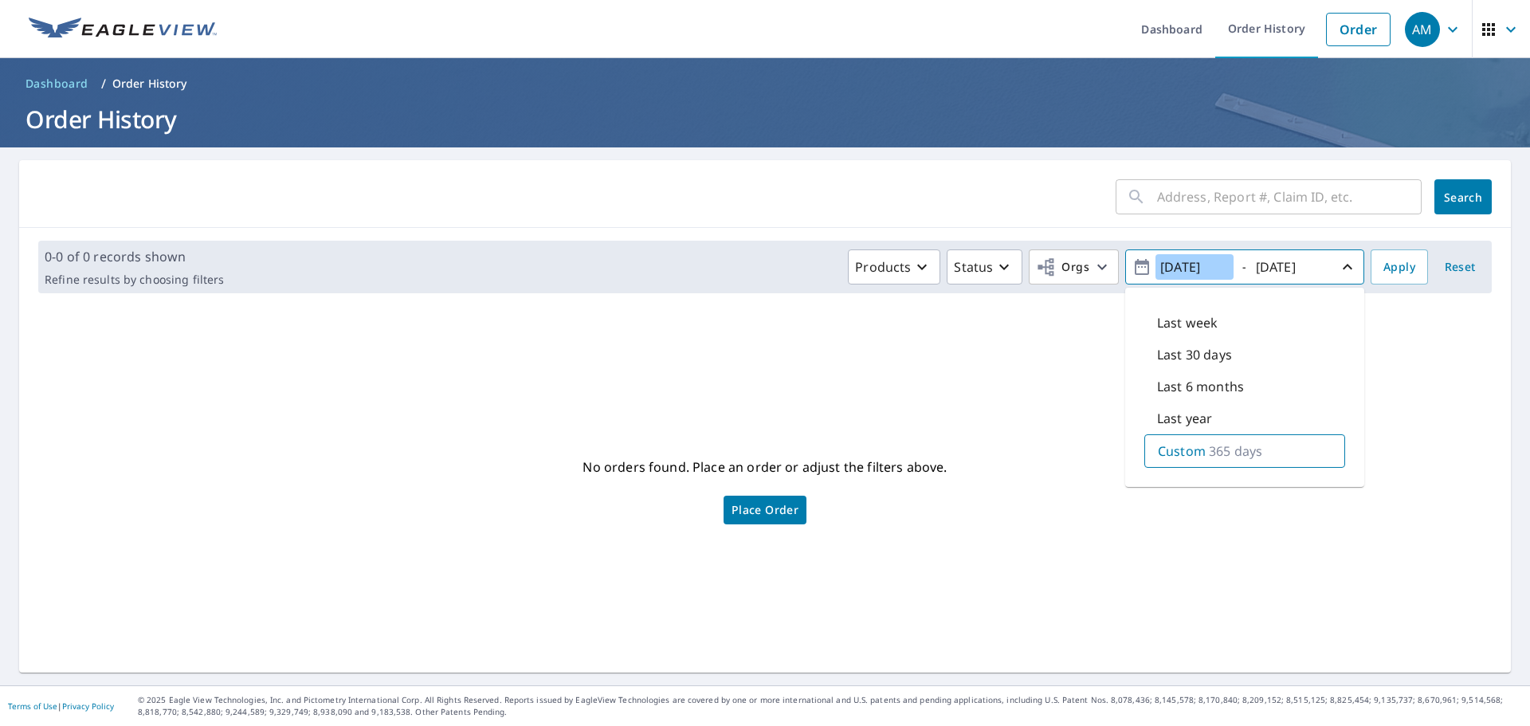
drag, startPoint x: 1182, startPoint y: 270, endPoint x: 1197, endPoint y: 273, distance: 14.7
click at [1197, 273] on input "2024/10/08" at bounding box center [1194, 266] width 78 height 25
drag, startPoint x: 1168, startPoint y: 266, endPoint x: 1176, endPoint y: 265, distance: 8.1
click at [1176, 265] on input "2024/03/08" at bounding box center [1194, 266] width 78 height 25
type input "2023/03/08"
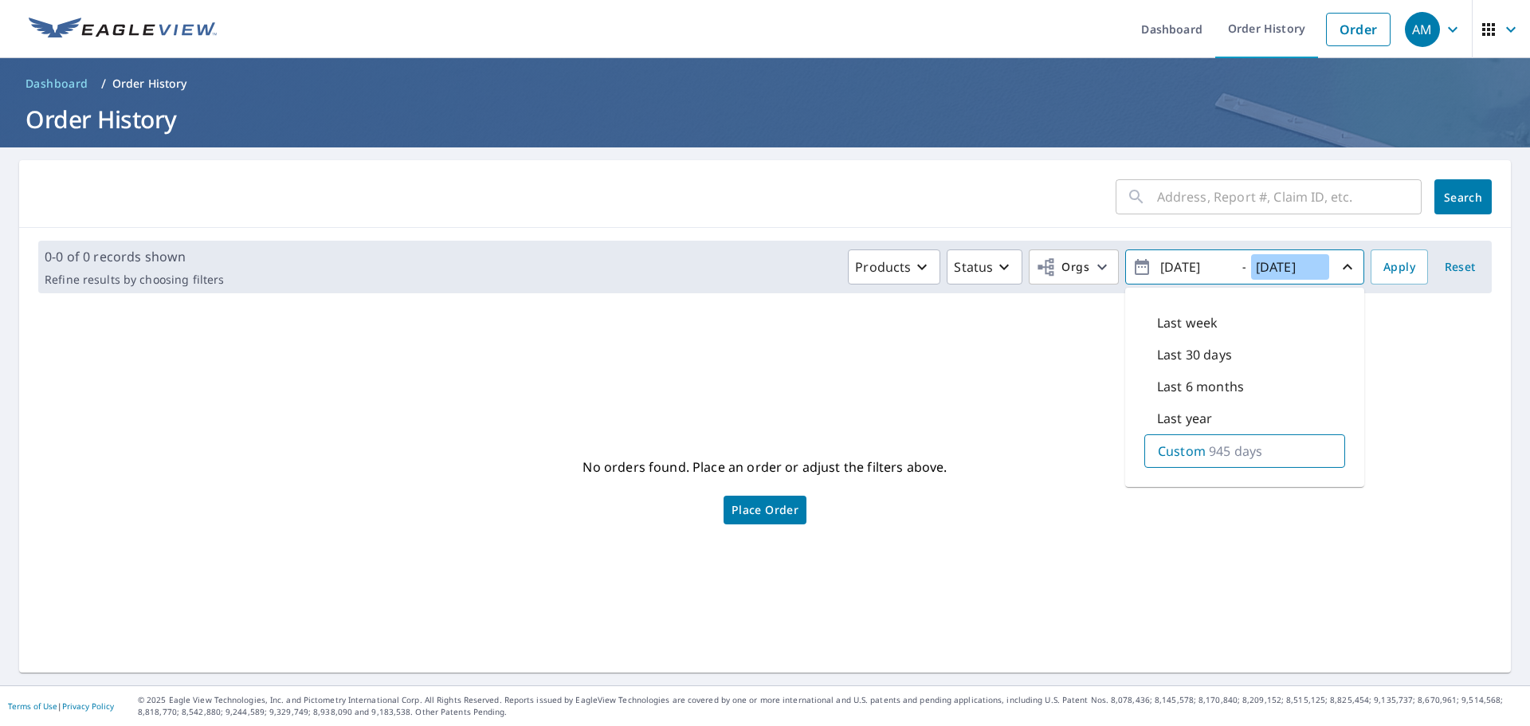
click at [1267, 265] on input "2025/10/08" at bounding box center [1290, 266] width 78 height 25
drag, startPoint x: 1267, startPoint y: 265, endPoint x: 1275, endPoint y: 266, distance: 8.0
click at [1275, 266] on input "2025/10/08" at bounding box center [1290, 266] width 78 height 25
drag, startPoint x: 1279, startPoint y: 267, endPoint x: 1295, endPoint y: 267, distance: 15.9
click at [1295, 267] on input "2024/10/08" at bounding box center [1290, 266] width 78 height 25
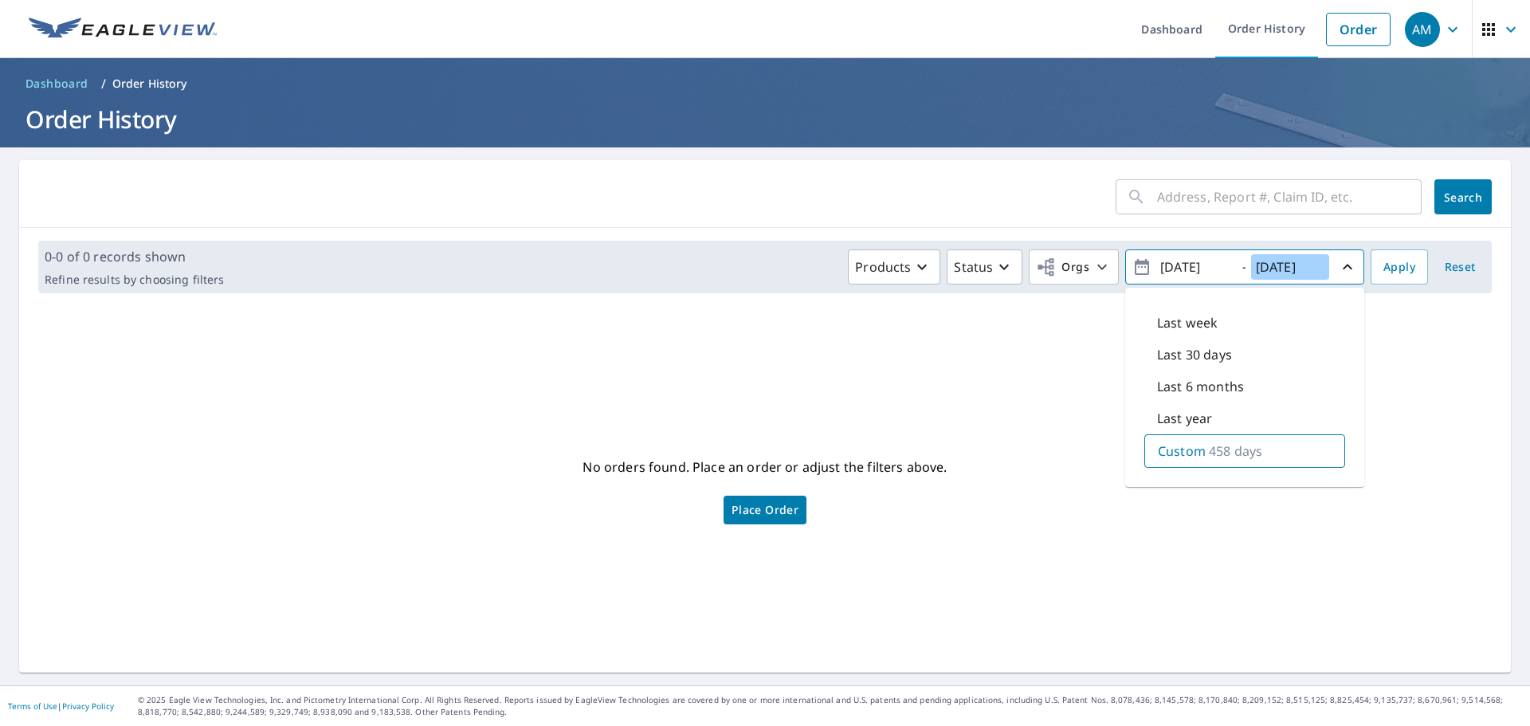
type input "2024/06/08"
drag, startPoint x: 1210, startPoint y: 266, endPoint x: 1219, endPoint y: 266, distance: 8.8
click at [1219, 266] on input "2023/03/08" at bounding box center [1194, 266] width 78 height 25
type input "2023/03/06"
click at [1309, 269] on input "2024/06/08" at bounding box center [1290, 266] width 78 height 25
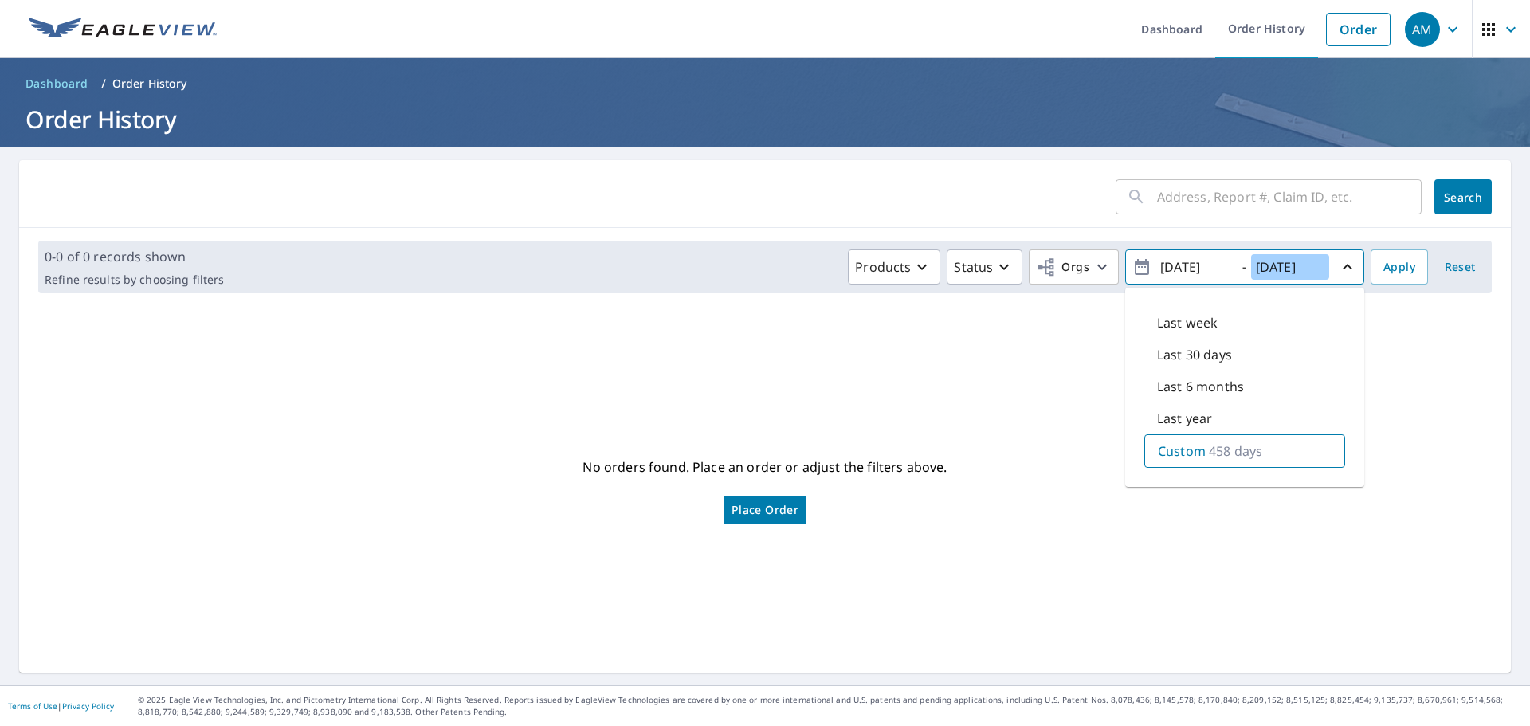
type input "2024/06/06"
click at [1378, 358] on div "No orders found. Place an order or adjust the filters above. Place Order" at bounding box center [765, 489] width 1466 height 341
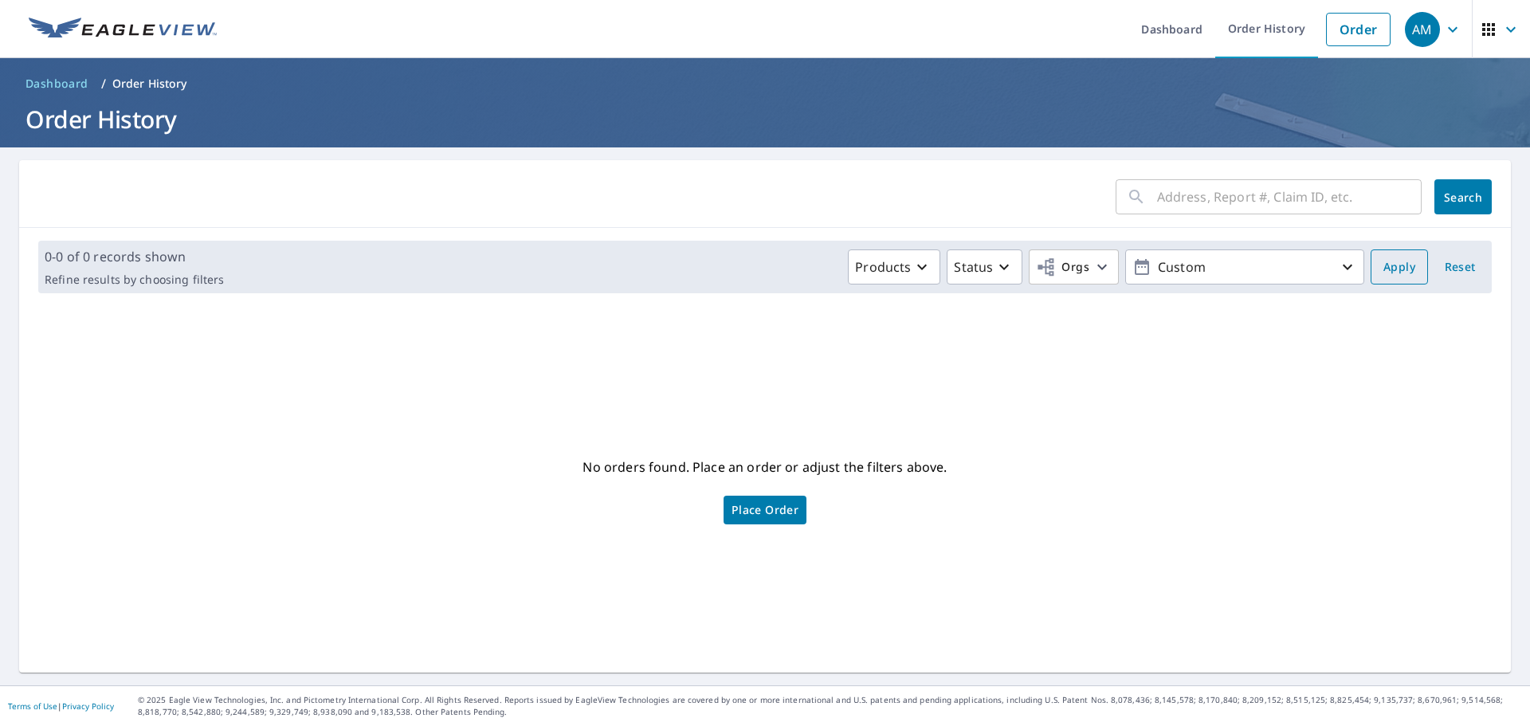
click at [1396, 271] on span "Apply" at bounding box center [1399, 267] width 32 height 20
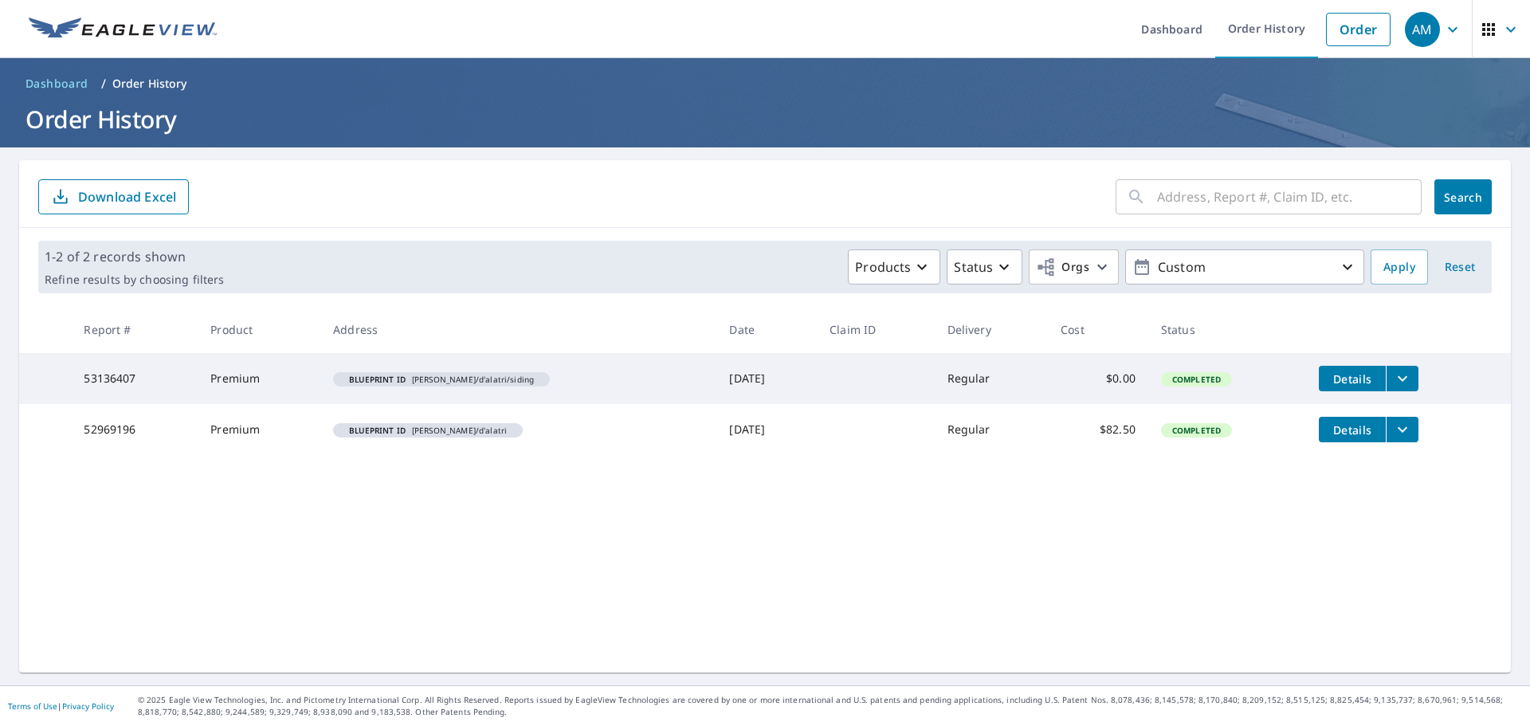
click at [409, 53] on ul "Dashboard Order History Order" at bounding box center [812, 29] width 1172 height 58
click at [880, 80] on ol "Dashboard / Order History" at bounding box center [765, 83] width 1492 height 25
drag, startPoint x: 237, startPoint y: 570, endPoint x: 249, endPoint y: 548, distance: 24.6
click at [240, 567] on div "​ Search Download Excel 1-2 of 2 records shown Refine results by choosing filte…" at bounding box center [765, 416] width 1492 height 512
drag, startPoint x: 1502, startPoint y: 0, endPoint x: 1409, endPoint y: 662, distance: 668.7
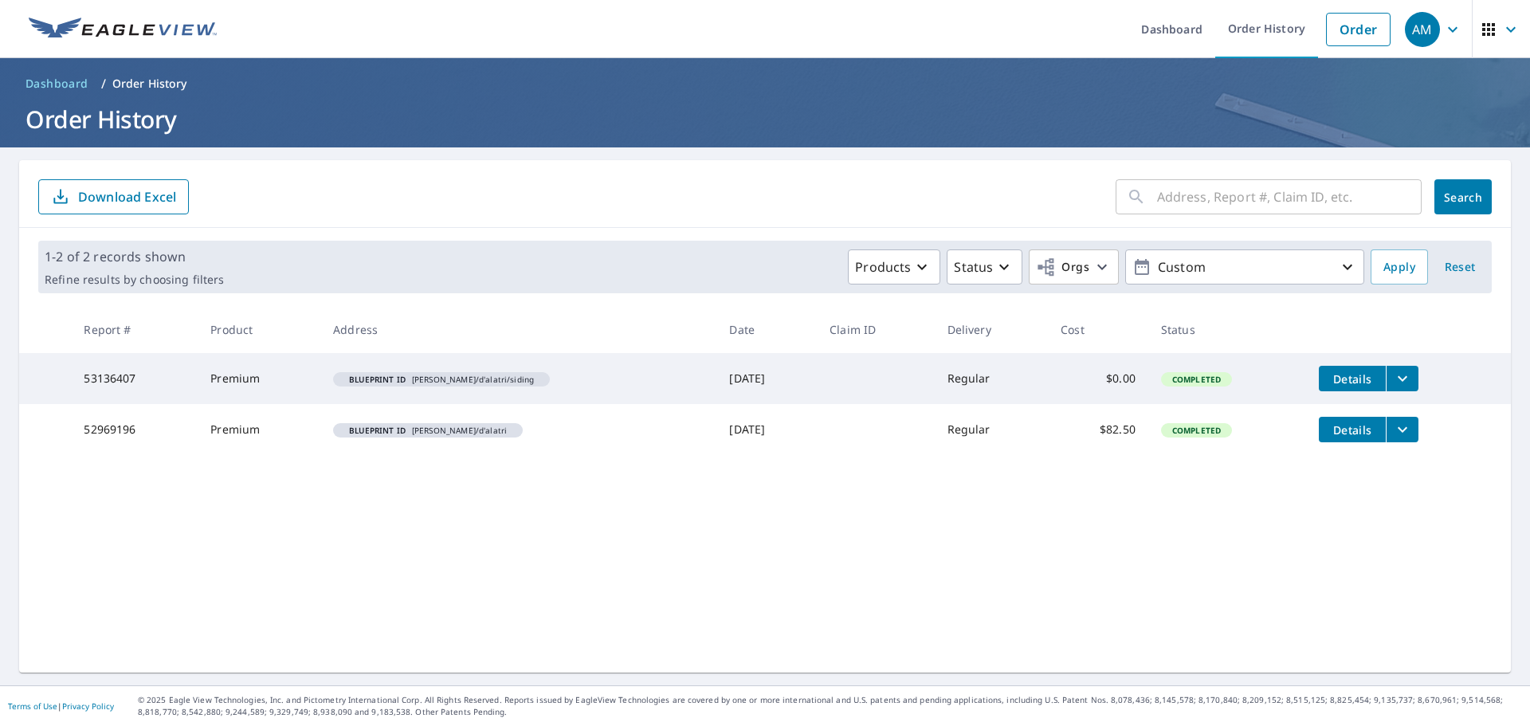
click at [1409, 662] on div "​ Search Download Excel 1-2 of 2 records shown Refine results by choosing filte…" at bounding box center [765, 416] width 1492 height 512
click at [1479, 37] on icon "button" at bounding box center [1488, 29] width 19 height 19
